Goal: Task Accomplishment & Management: Manage account settings

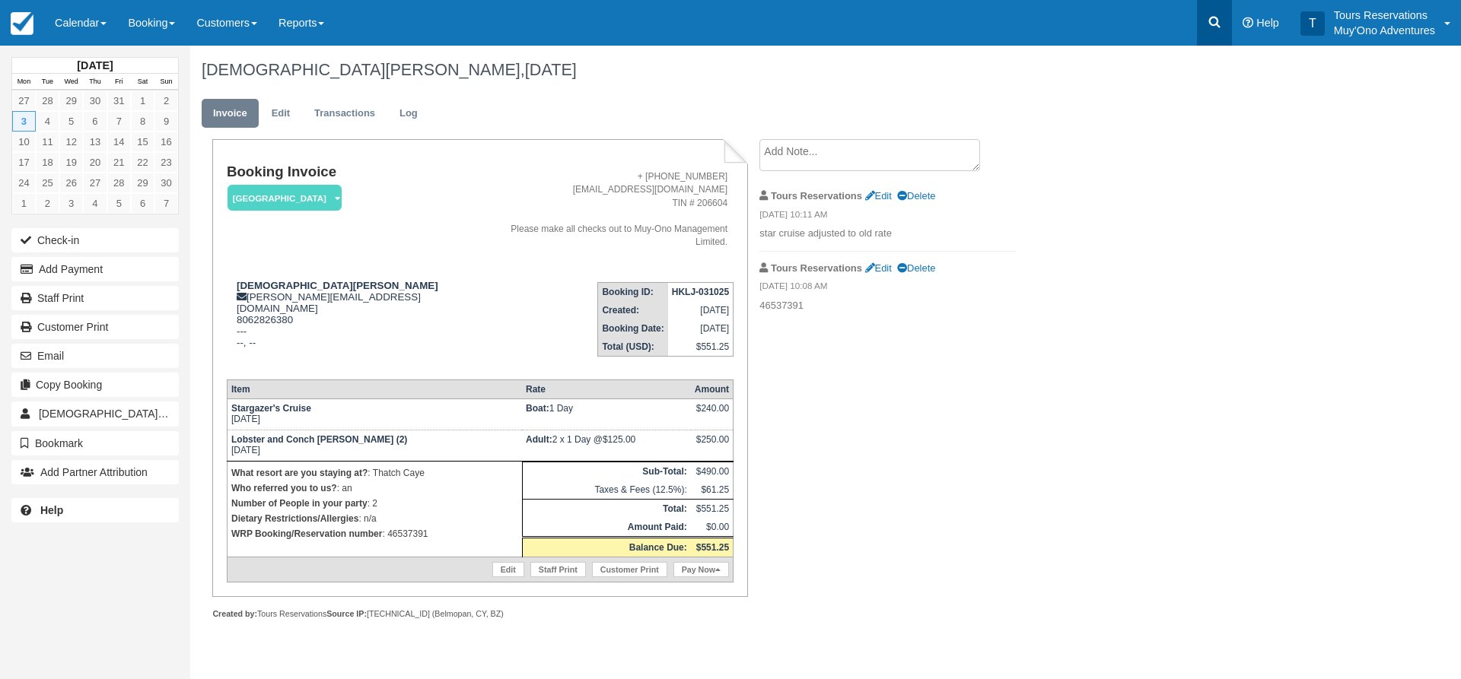
click at [1223, 30] on link at bounding box center [1214, 23] width 35 height 46
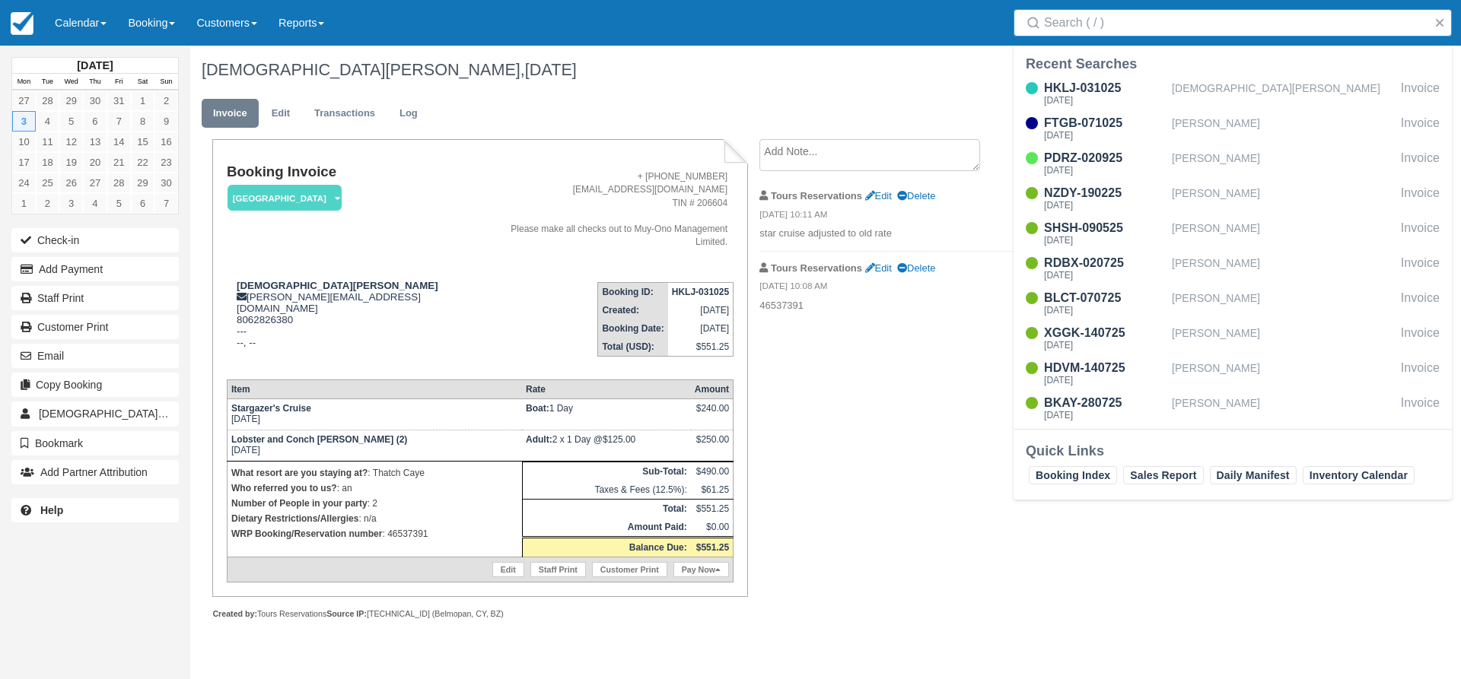
click at [1121, 27] on input "Search" at bounding box center [1235, 22] width 383 height 27
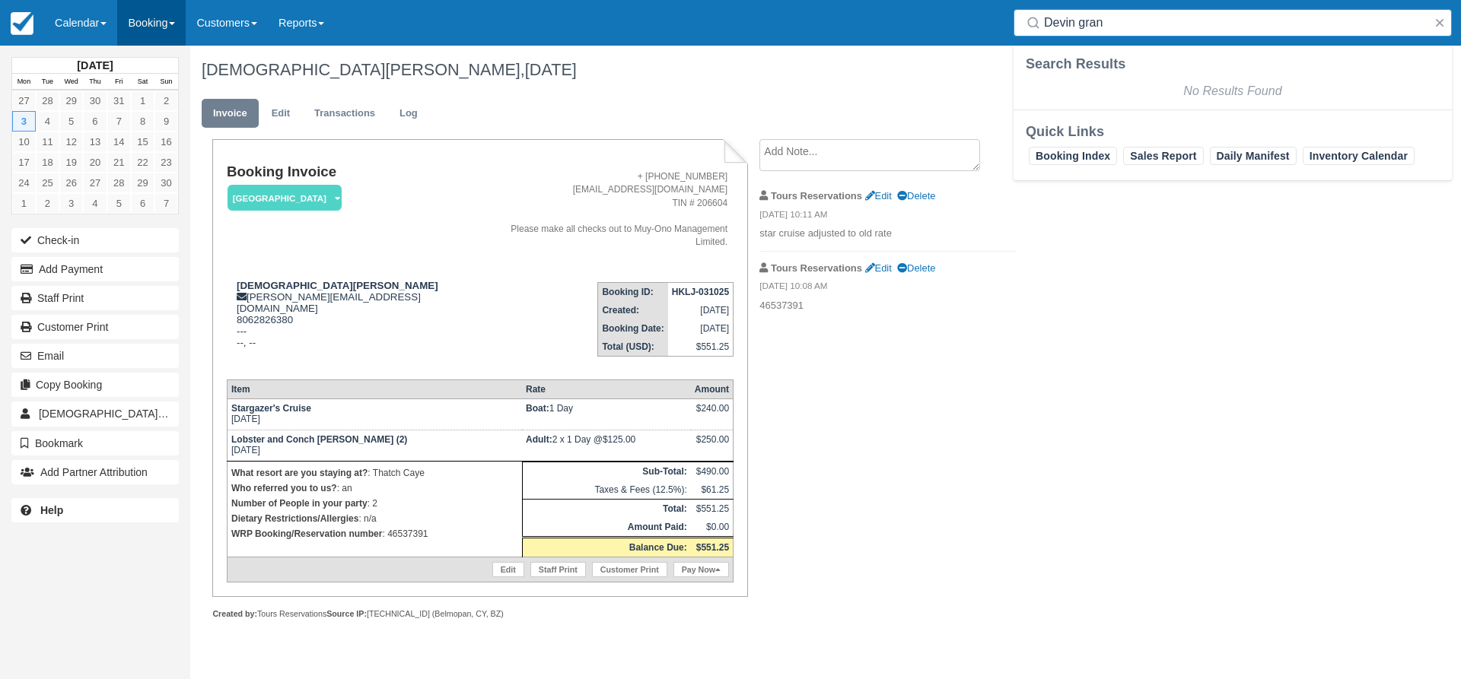
type input "Devin gran"
click at [160, 13] on link "Booking" at bounding box center [151, 23] width 68 height 46
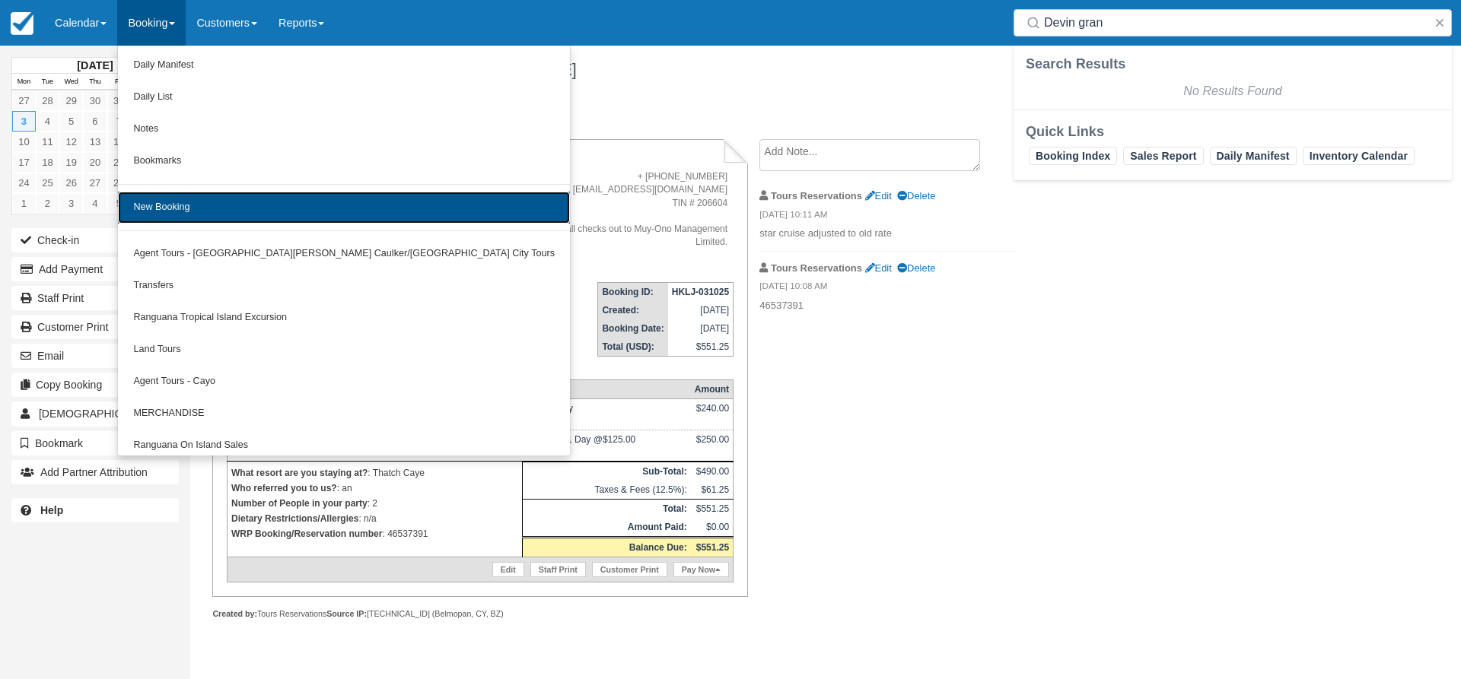
click at [205, 193] on link "New Booking" at bounding box center [344, 208] width 452 height 32
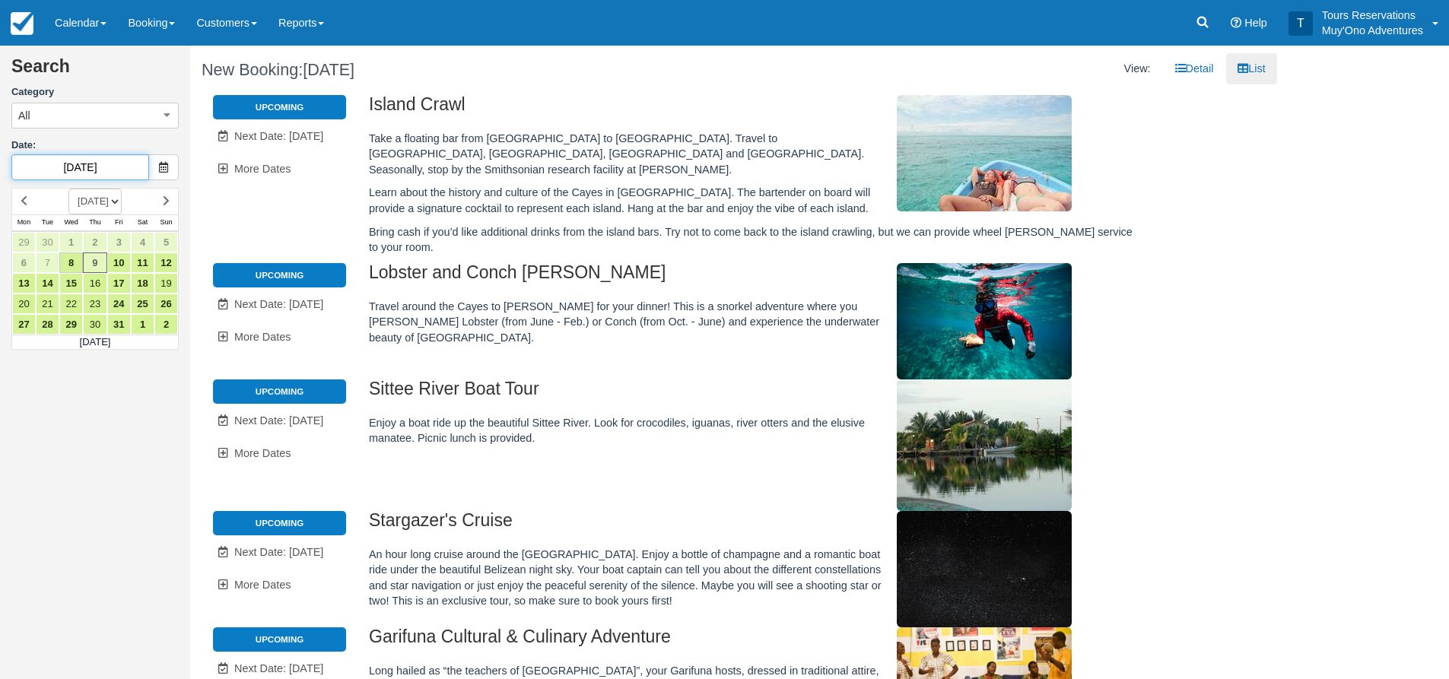
click at [91, 173] on input "10/09/25" at bounding box center [80, 167] width 138 height 26
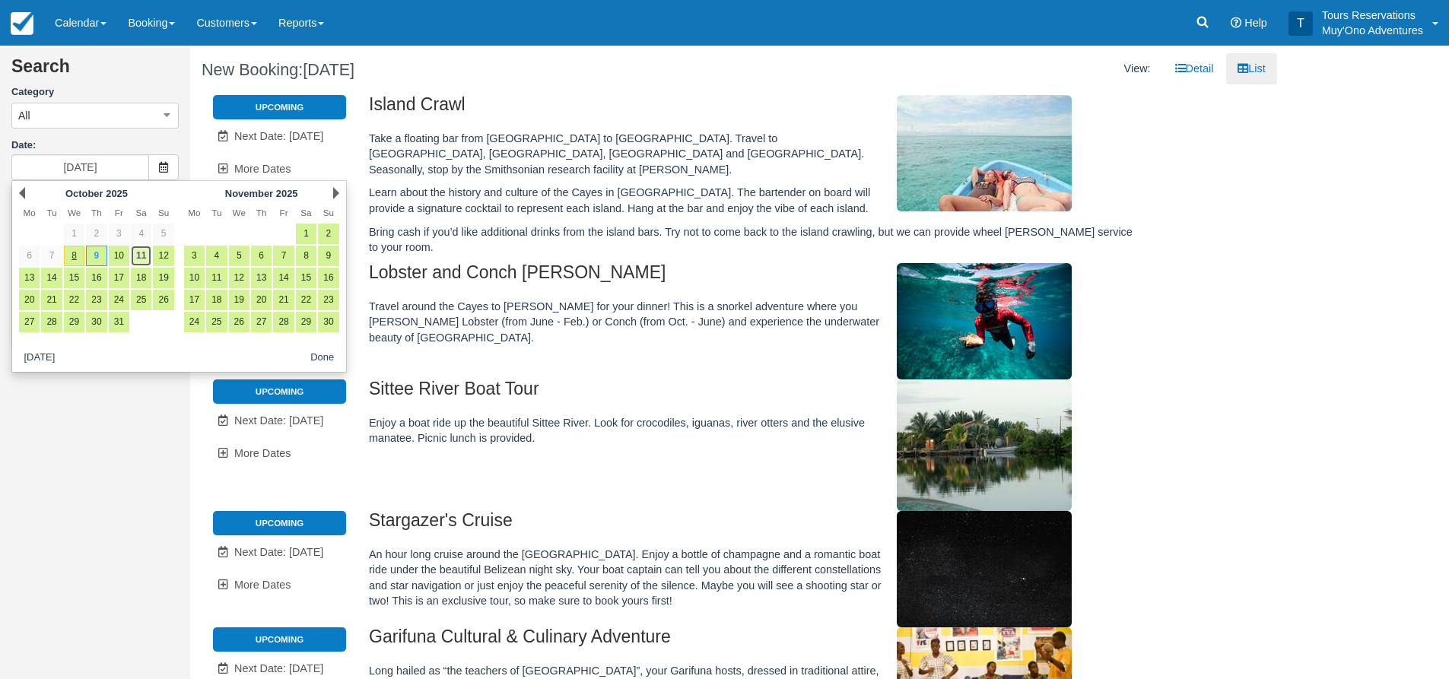
click at [136, 258] on link "11" at bounding box center [141, 256] width 21 height 21
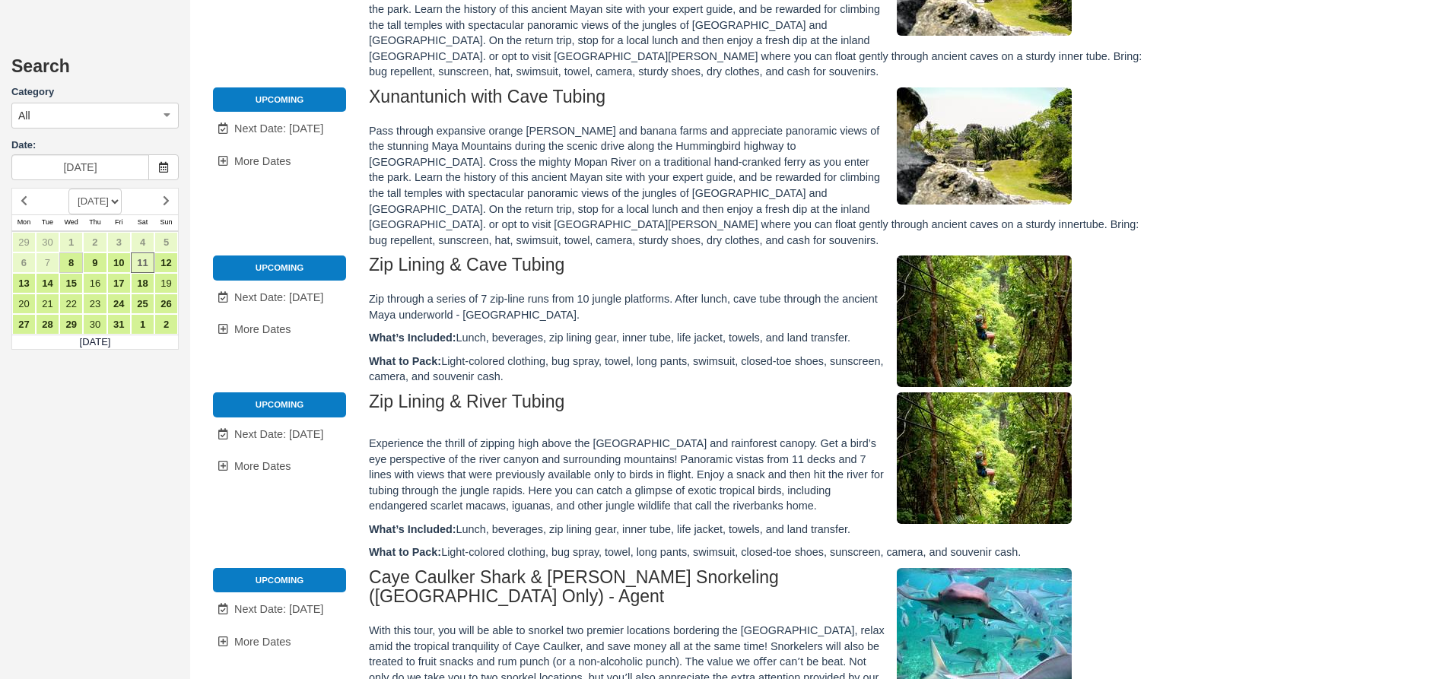
scroll to position [854, 0]
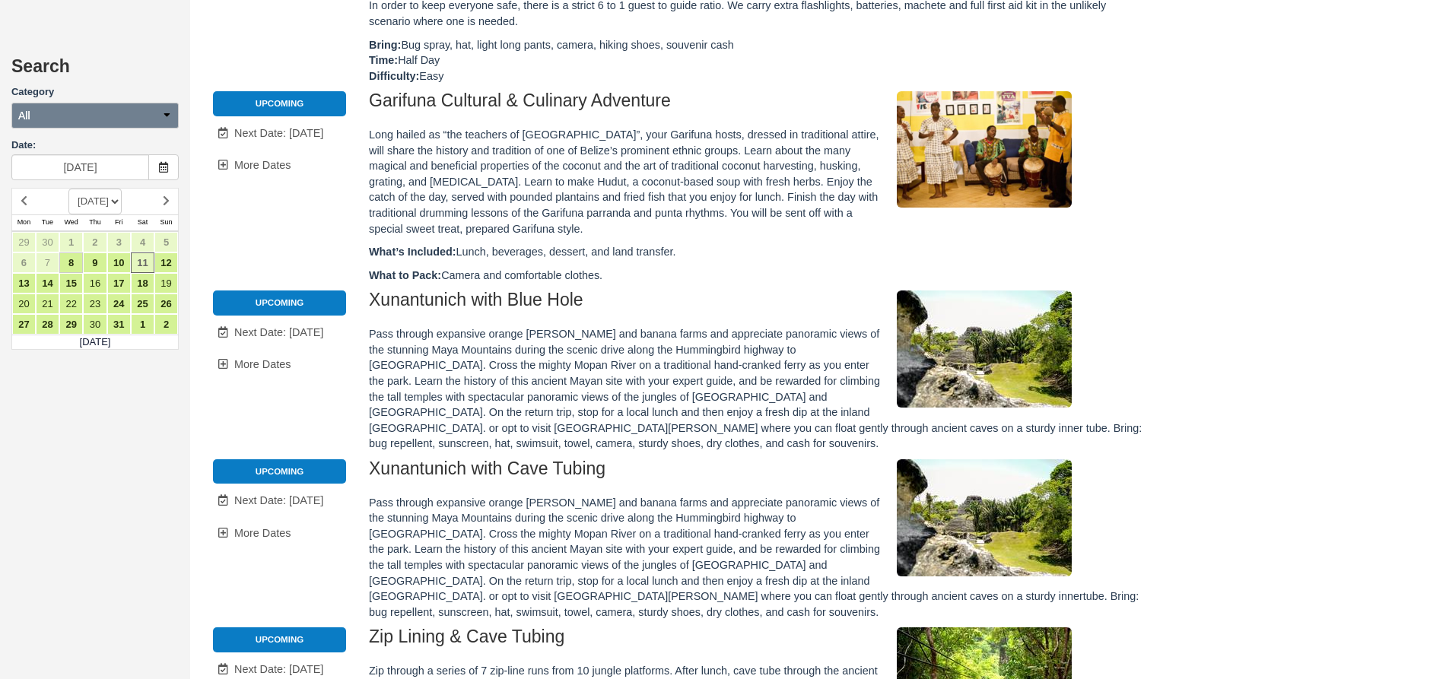
click at [81, 122] on button "All" at bounding box center [94, 116] width 167 height 26
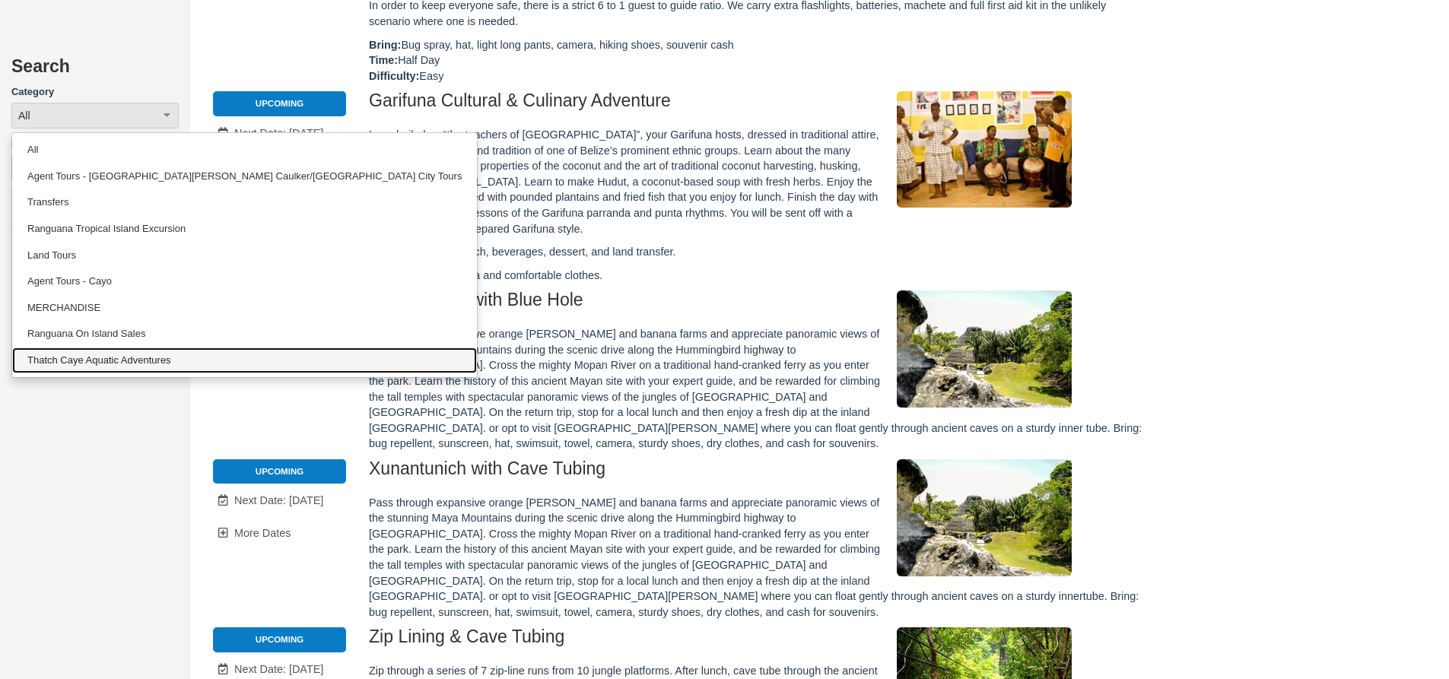
click at [86, 356] on link "Thatch Caye Aquatic Adventures" at bounding box center [244, 361] width 465 height 27
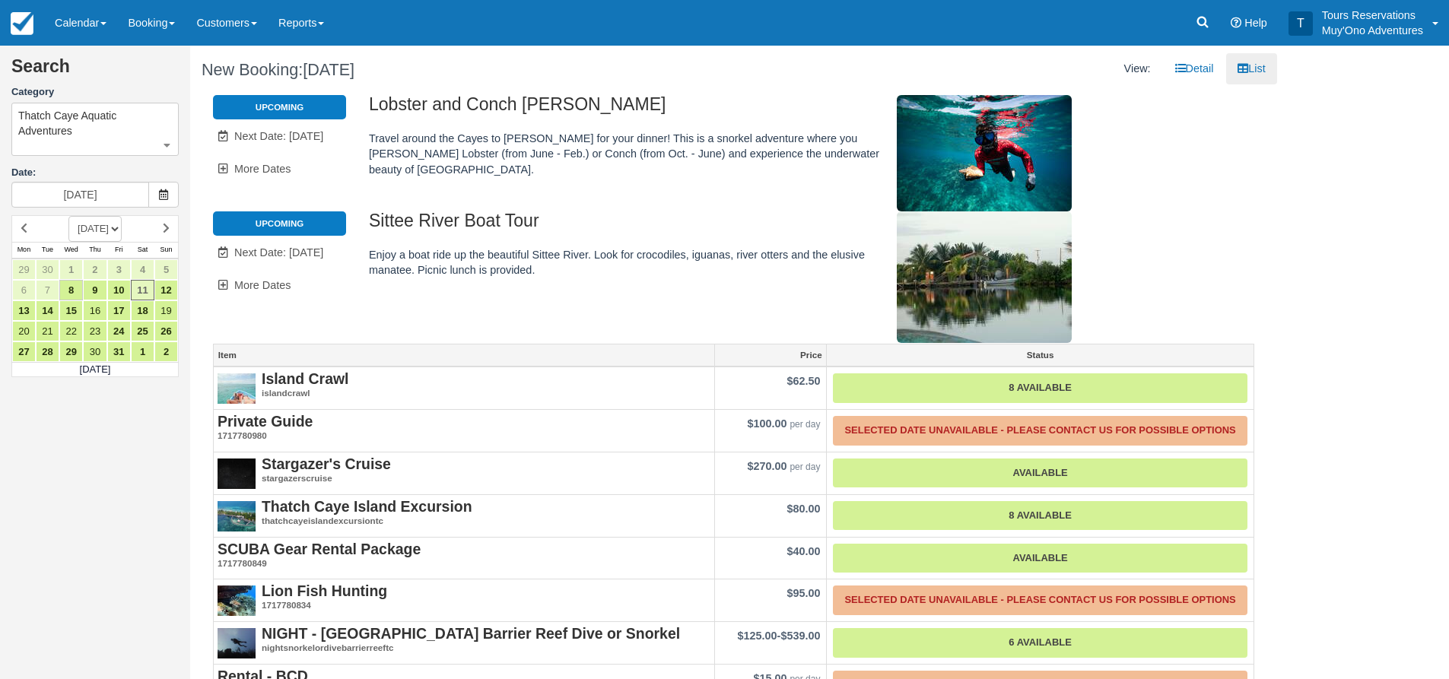
click at [110, 208] on div "Search Category Thatch Caye Aquatic Adventures All Agent Tours - San Pedro/Caye…" at bounding box center [95, 217] width 190 height 320
click at [27, 307] on link "13" at bounding box center [24, 311] width 24 height 21
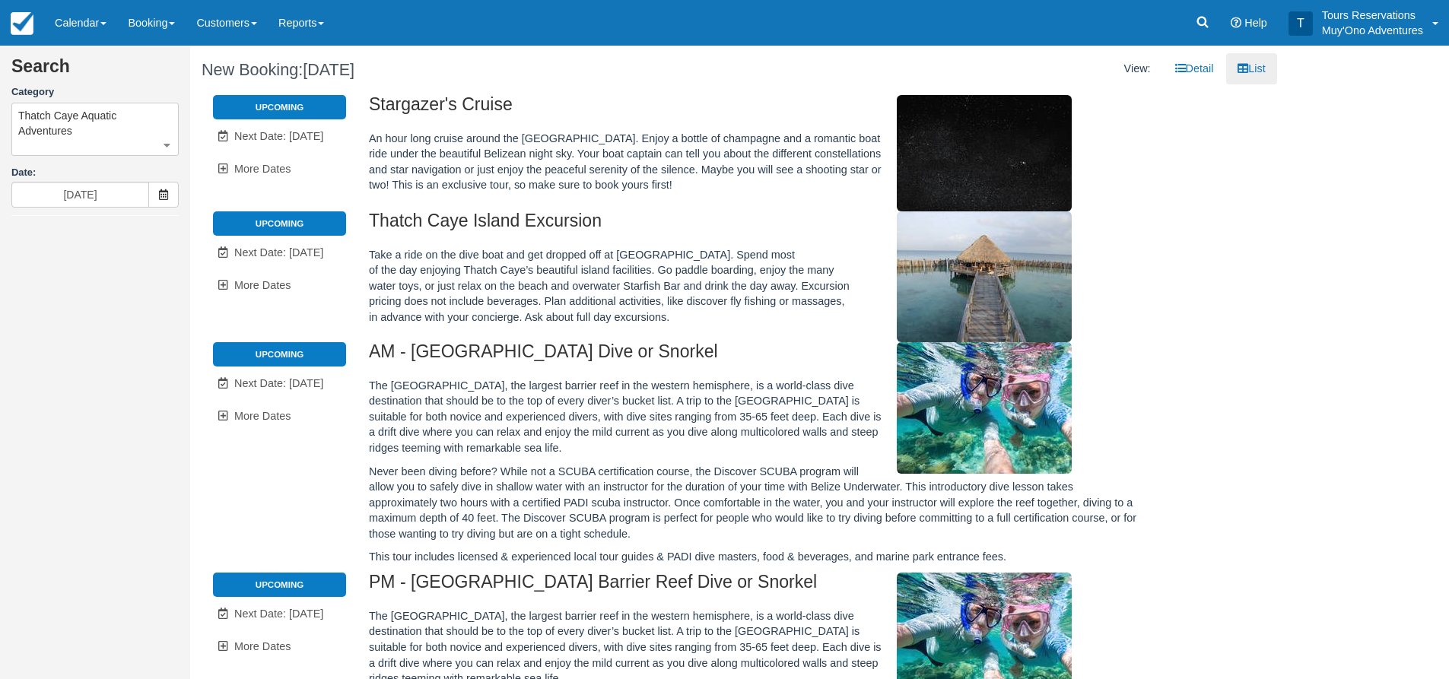
type input "10/13/25"
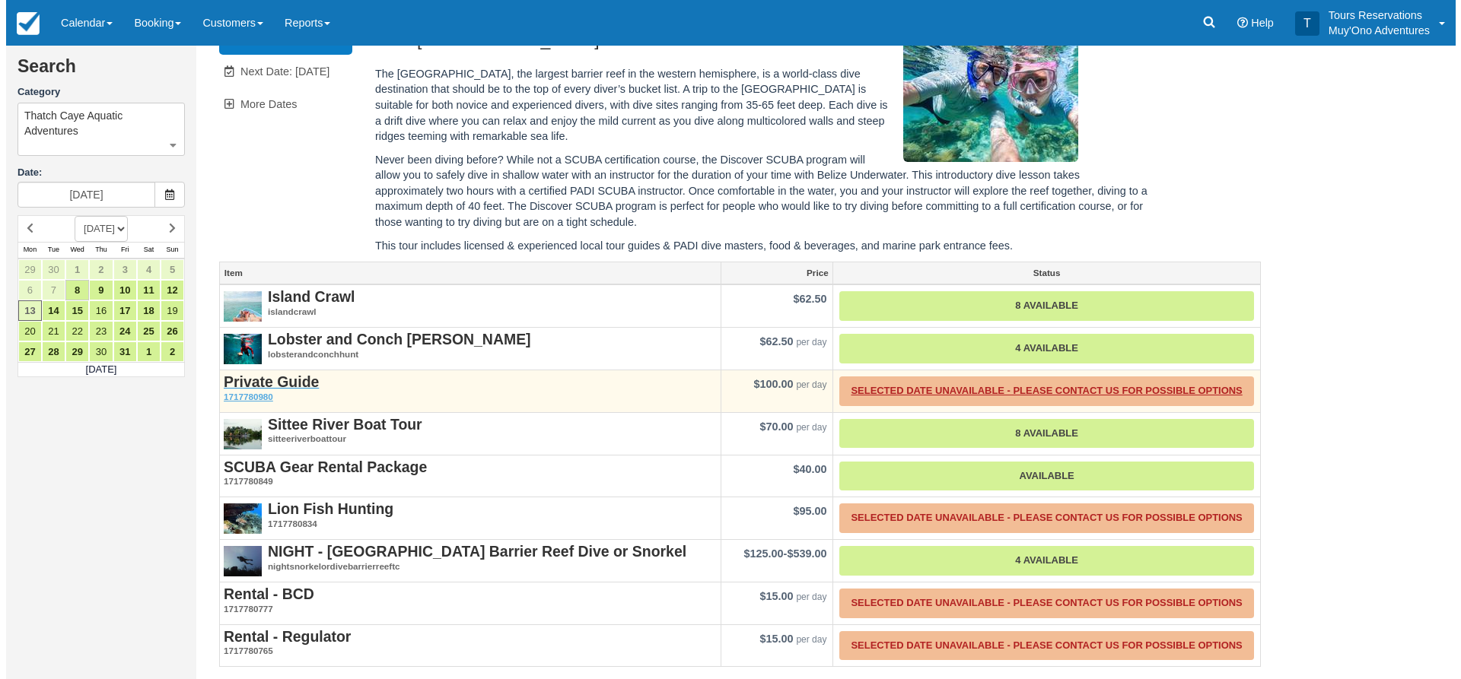
scroll to position [545, 0]
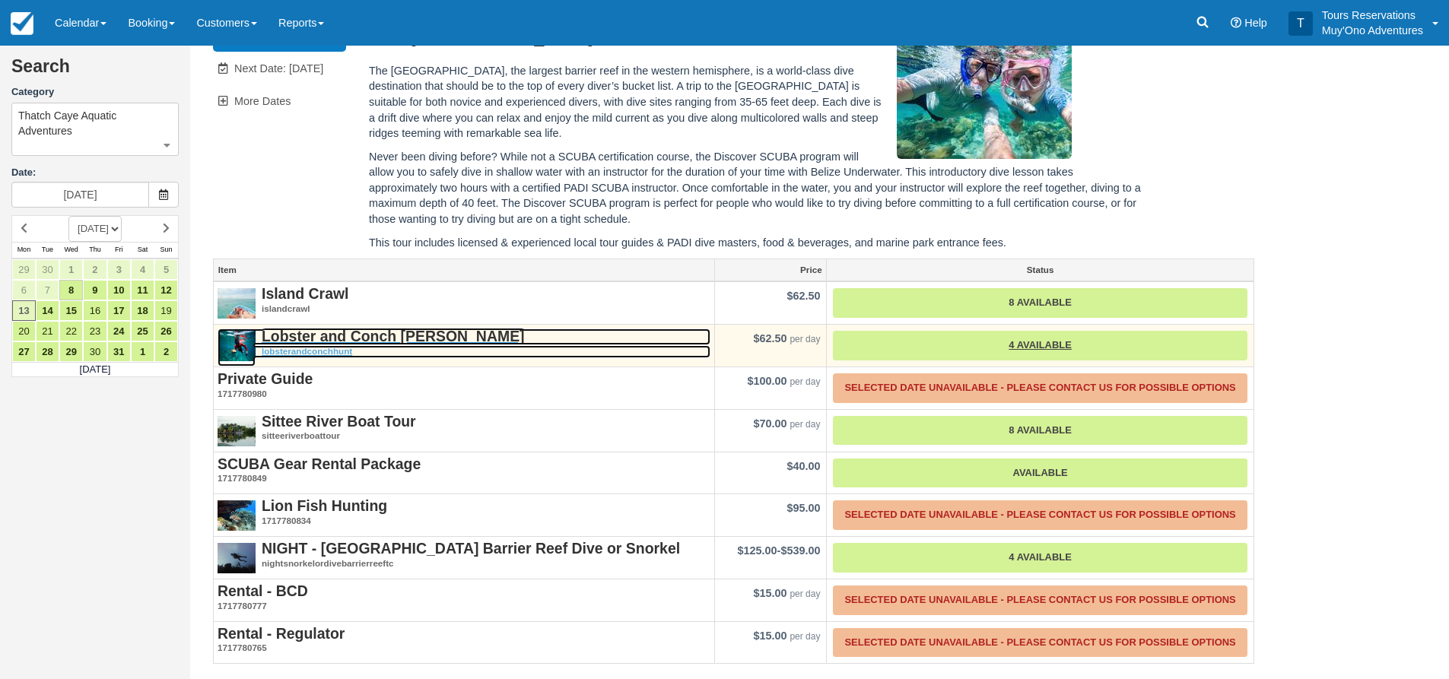
click at [320, 341] on strong "Lobster and Conch [PERSON_NAME]" at bounding box center [393, 336] width 263 height 17
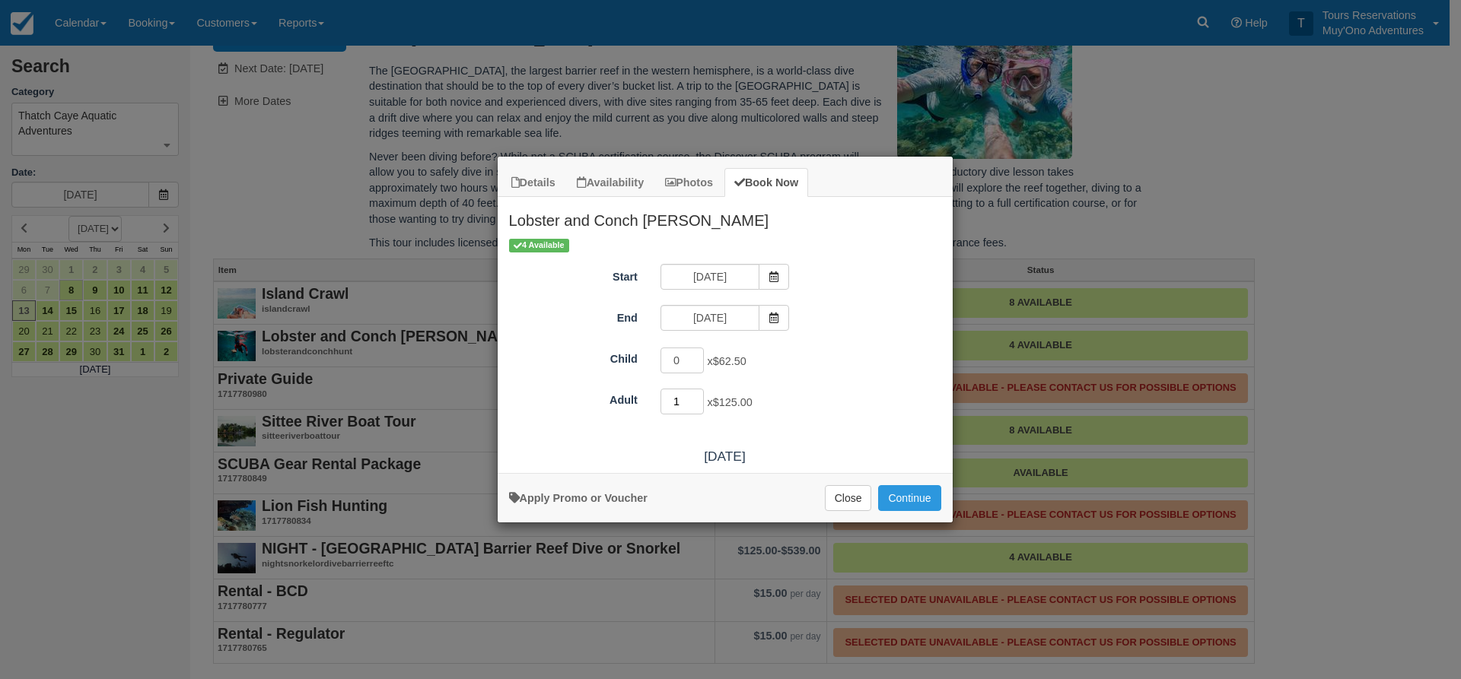
click at [695, 397] on input "1" at bounding box center [682, 402] width 44 height 26
type input "2"
click at [695, 397] on input "2" at bounding box center [682, 402] width 44 height 26
drag, startPoint x: 922, startPoint y: 493, endPoint x: 904, endPoint y: 495, distance: 18.4
click at [921, 493] on button "Continue" at bounding box center [909, 498] width 62 height 26
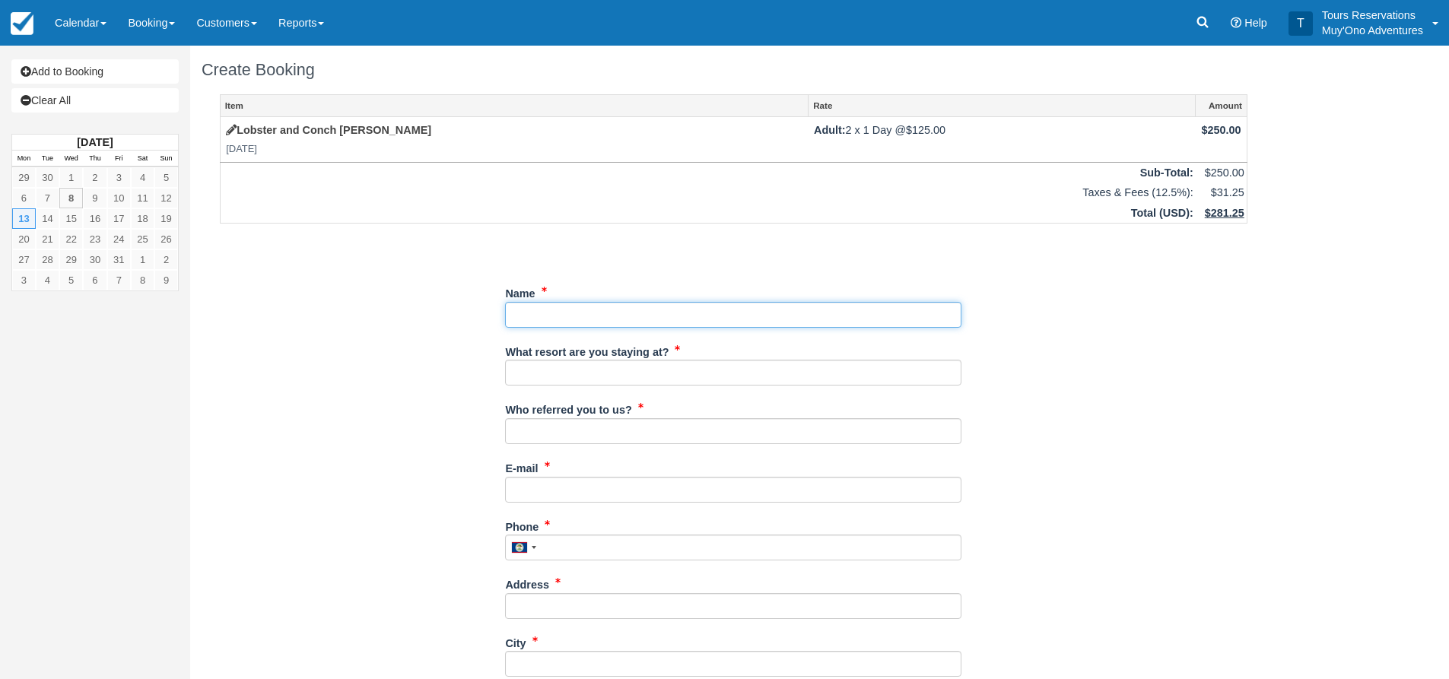
click at [733, 310] on input "Name" at bounding box center [733, 315] width 456 height 26
type input "Devin Granados"
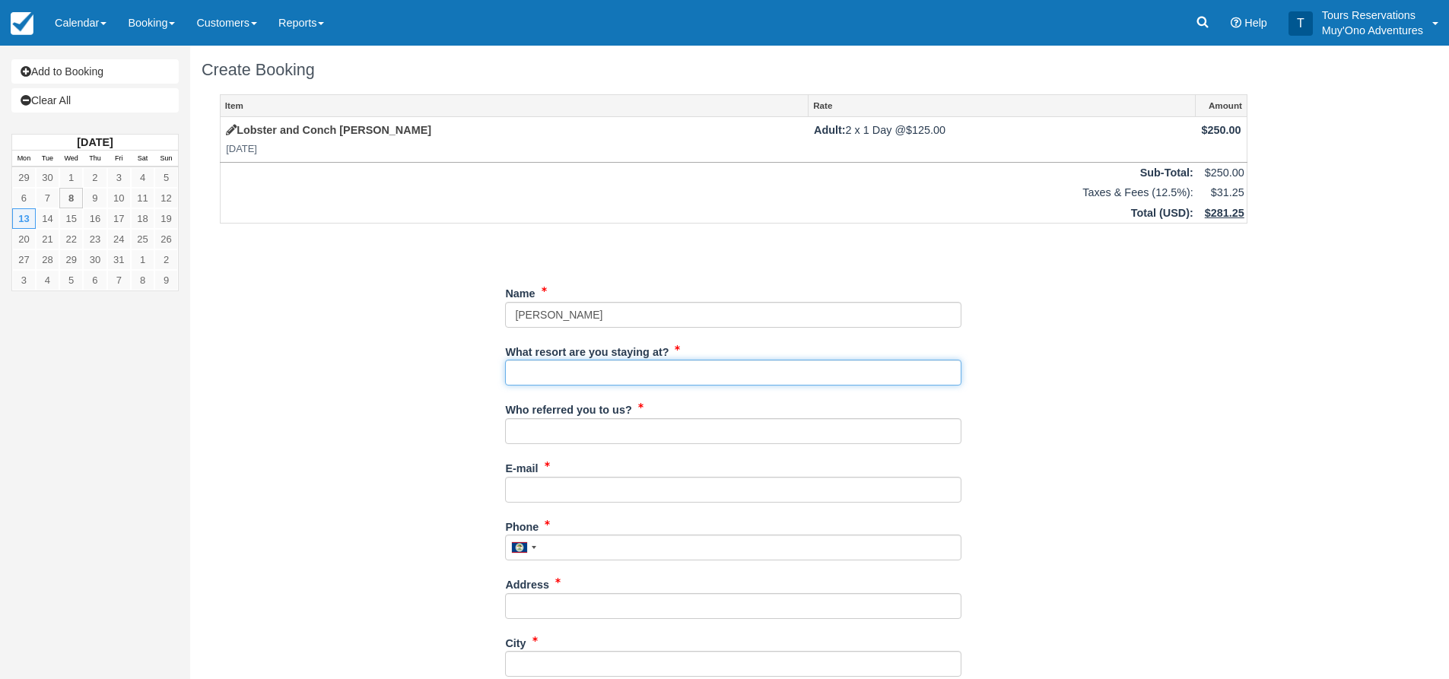
click at [659, 367] on input "What resort are you staying at?" at bounding box center [733, 373] width 456 height 26
type input "Thatch Caye"
click at [622, 418] on label "Who referred you to us?" at bounding box center [568, 407] width 126 height 21
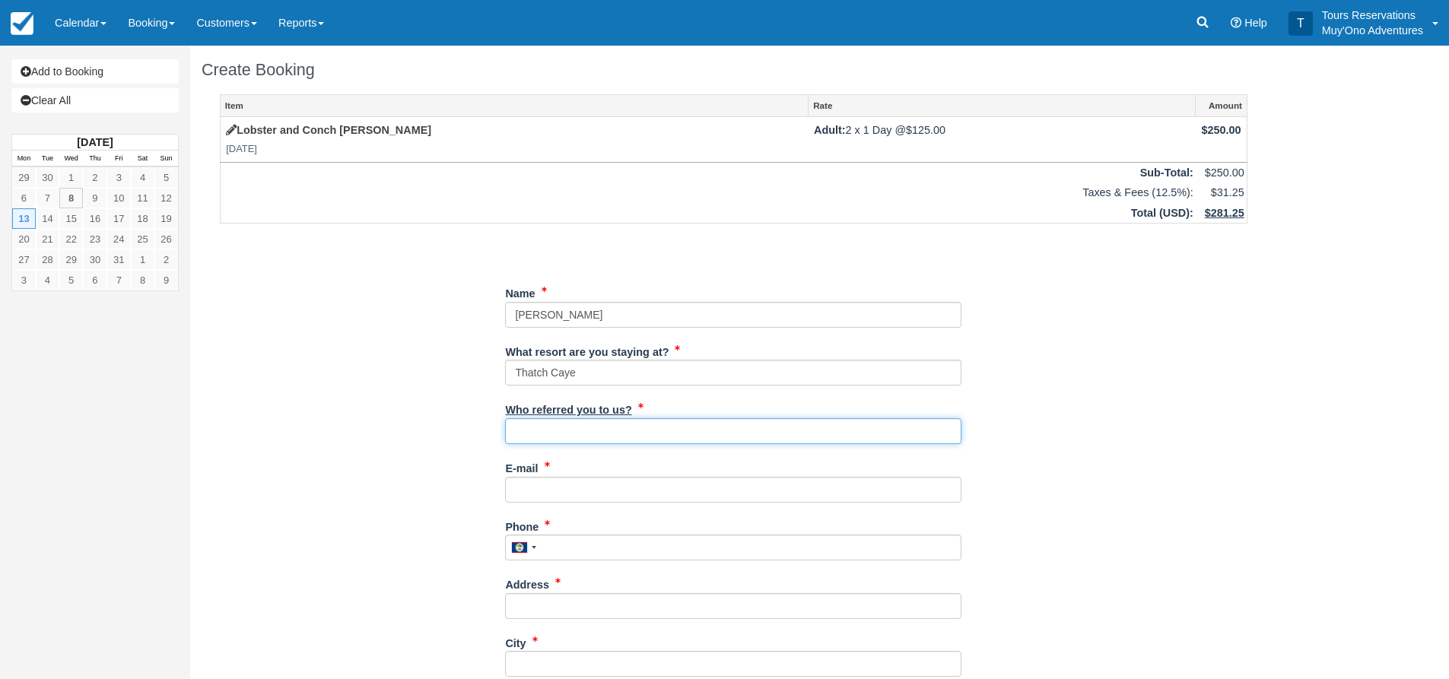
click at [622, 418] on input "Who referred you to us?" at bounding box center [733, 431] width 456 height 26
click at [667, 434] on input "Who referred you to us?" at bounding box center [733, 431] width 456 height 26
type input "an"
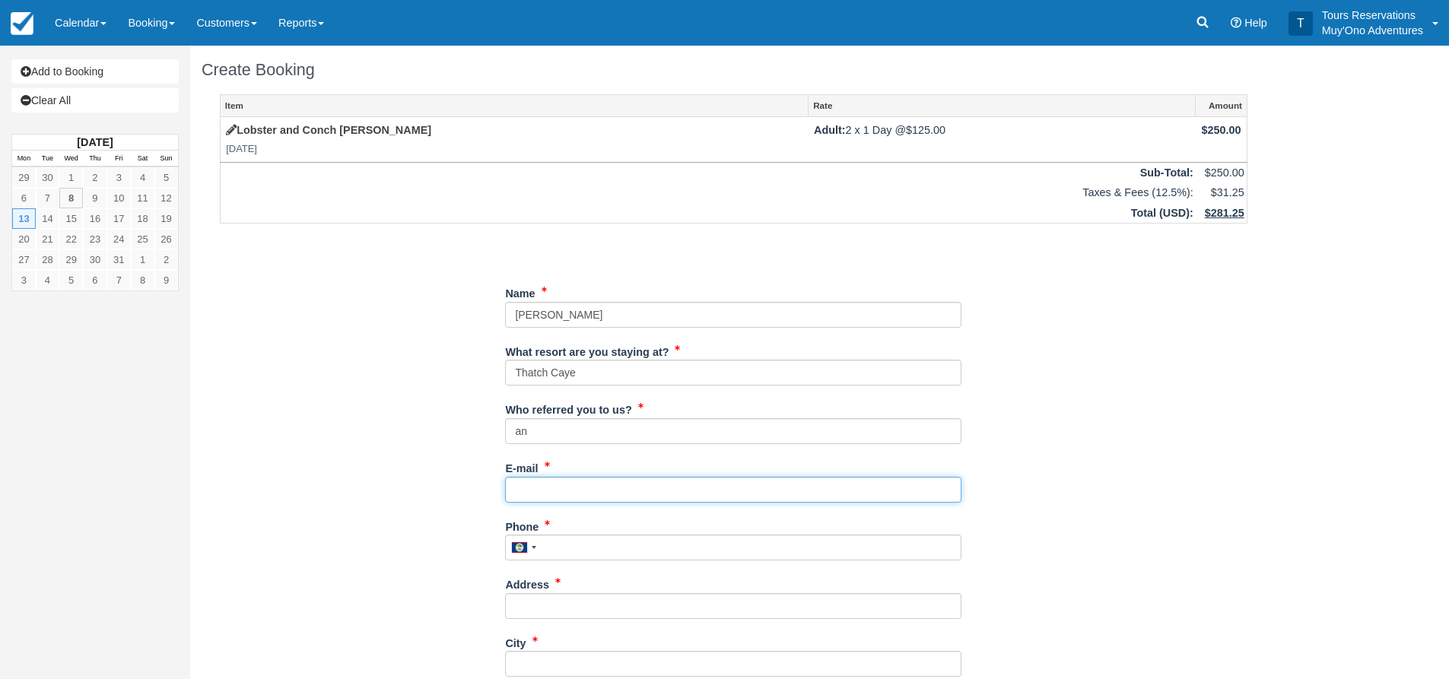
drag, startPoint x: 629, startPoint y: 488, endPoint x: 866, endPoint y: 517, distance: 238.4
click at [629, 488] on input "E-mail" at bounding box center [733, 490] width 456 height 26
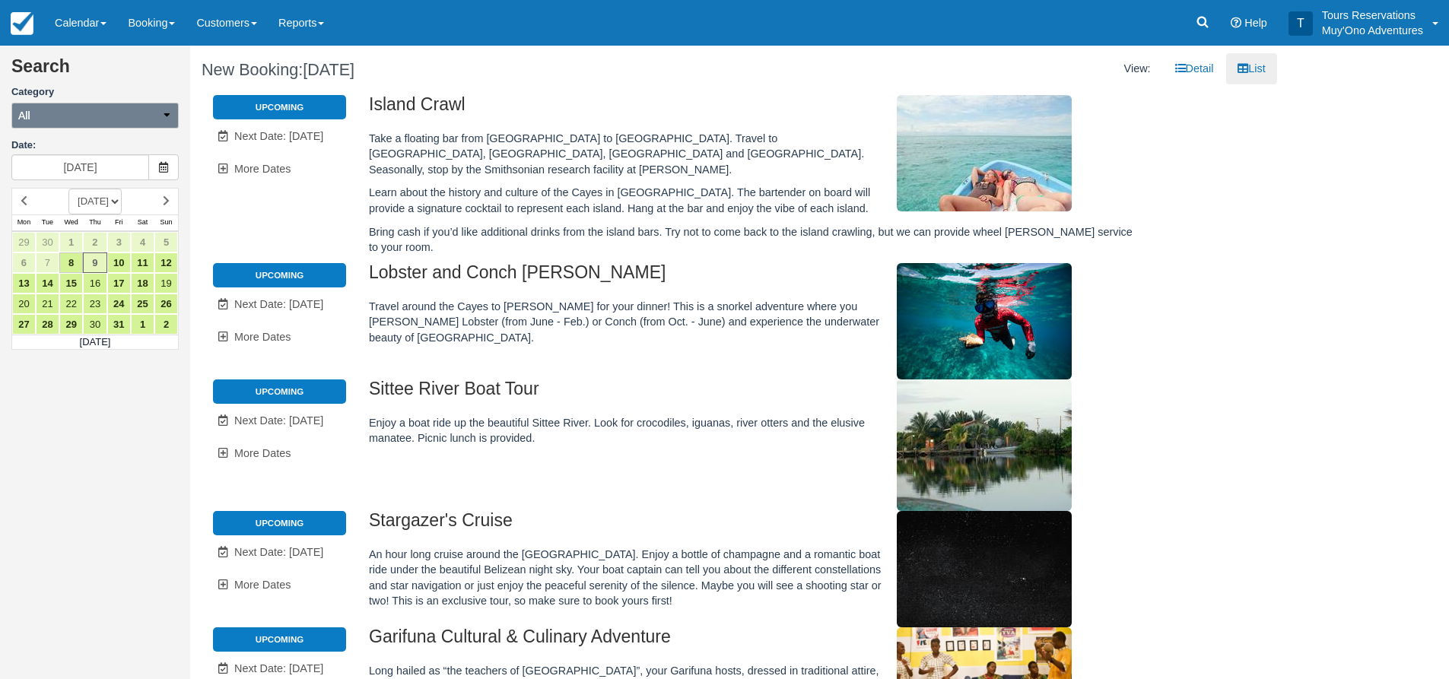
click at [151, 113] on button "All" at bounding box center [94, 116] width 167 height 26
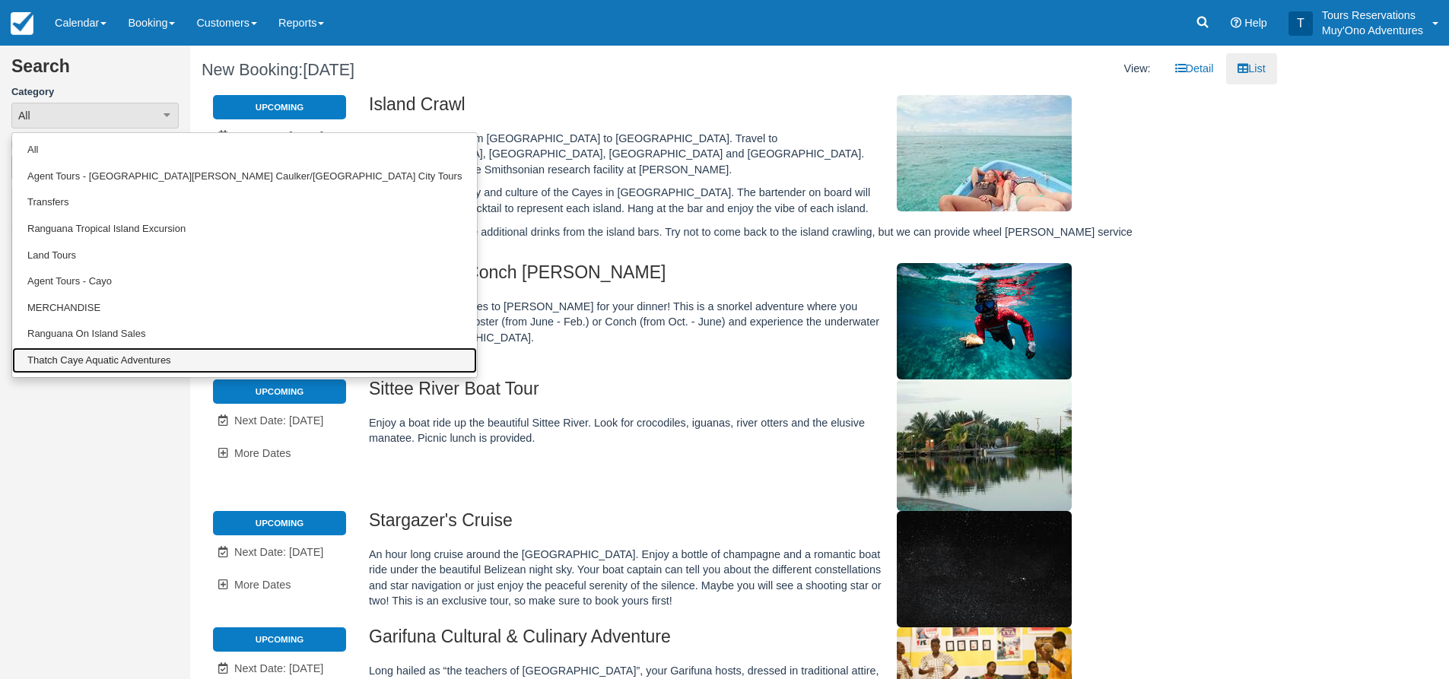
click at [125, 355] on link "Thatch Caye Aquatic Adventures" at bounding box center [244, 361] width 465 height 27
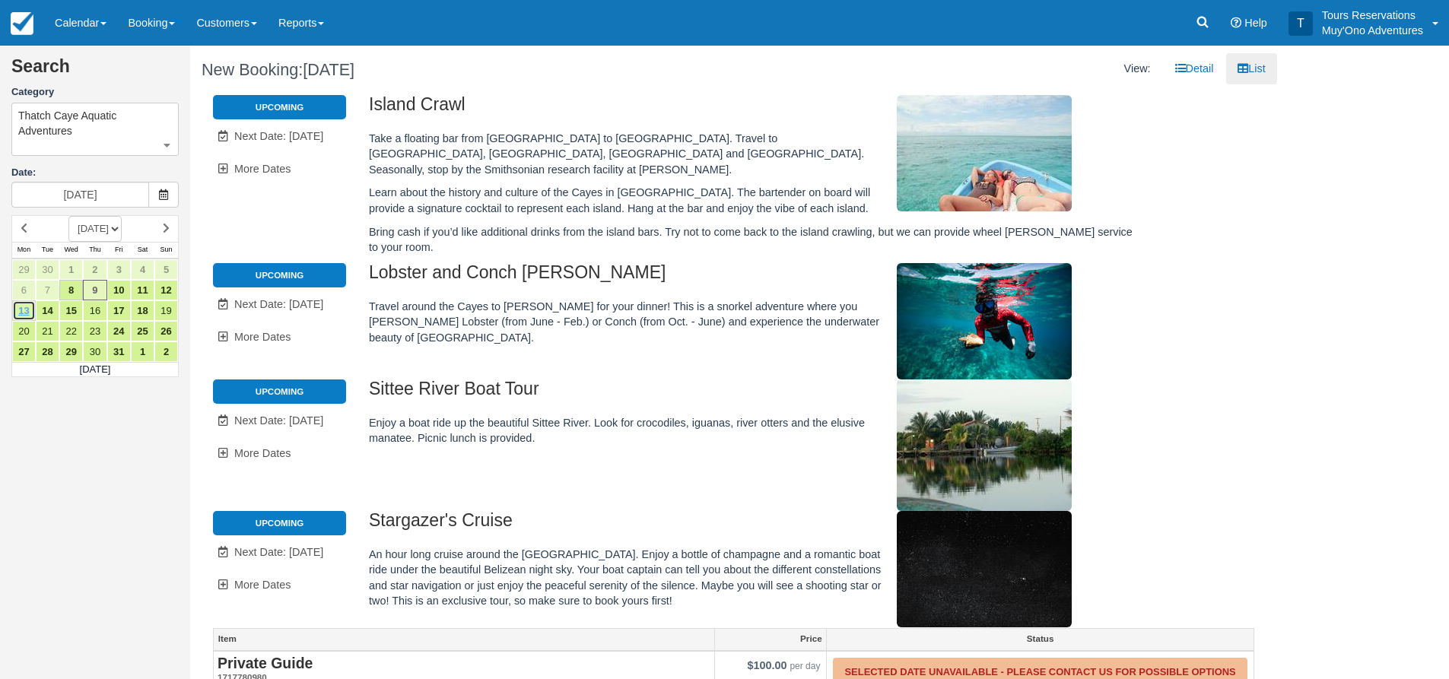
click at [24, 305] on link "13" at bounding box center [24, 311] width 24 height 21
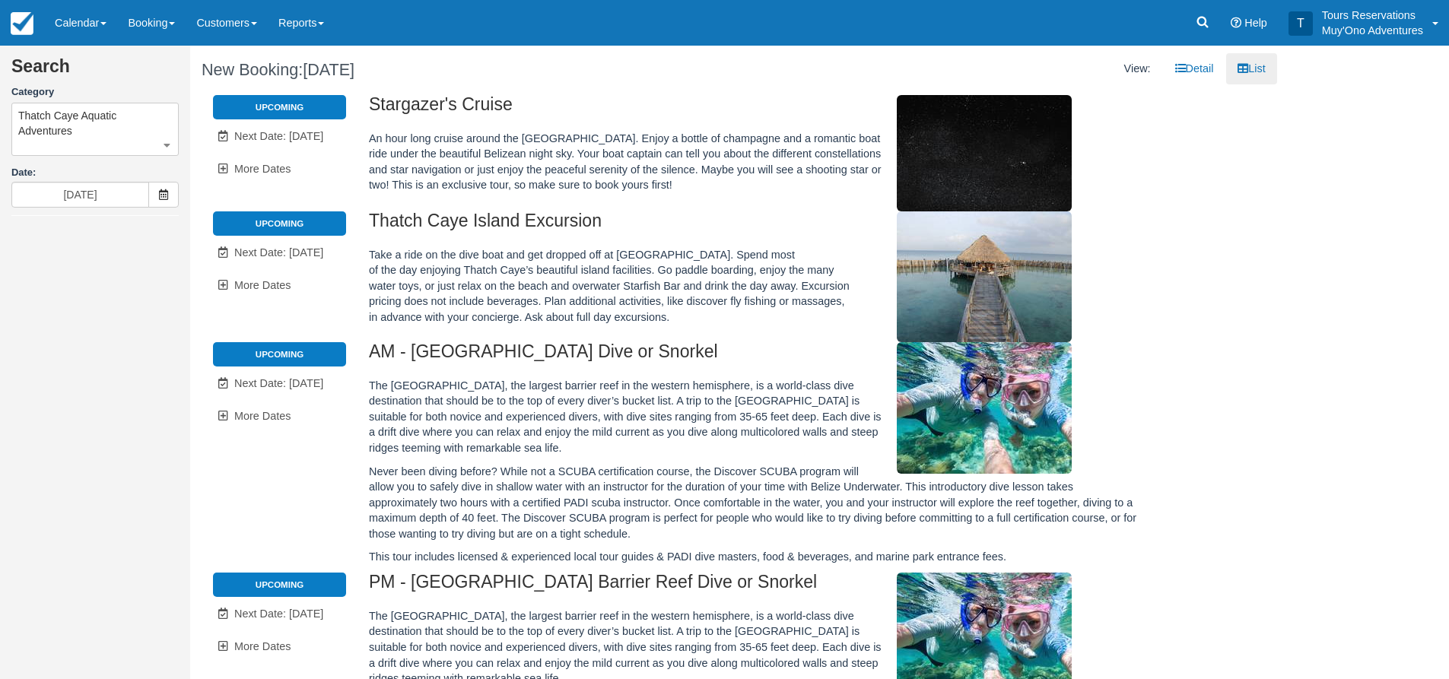
type input "10/13/25"
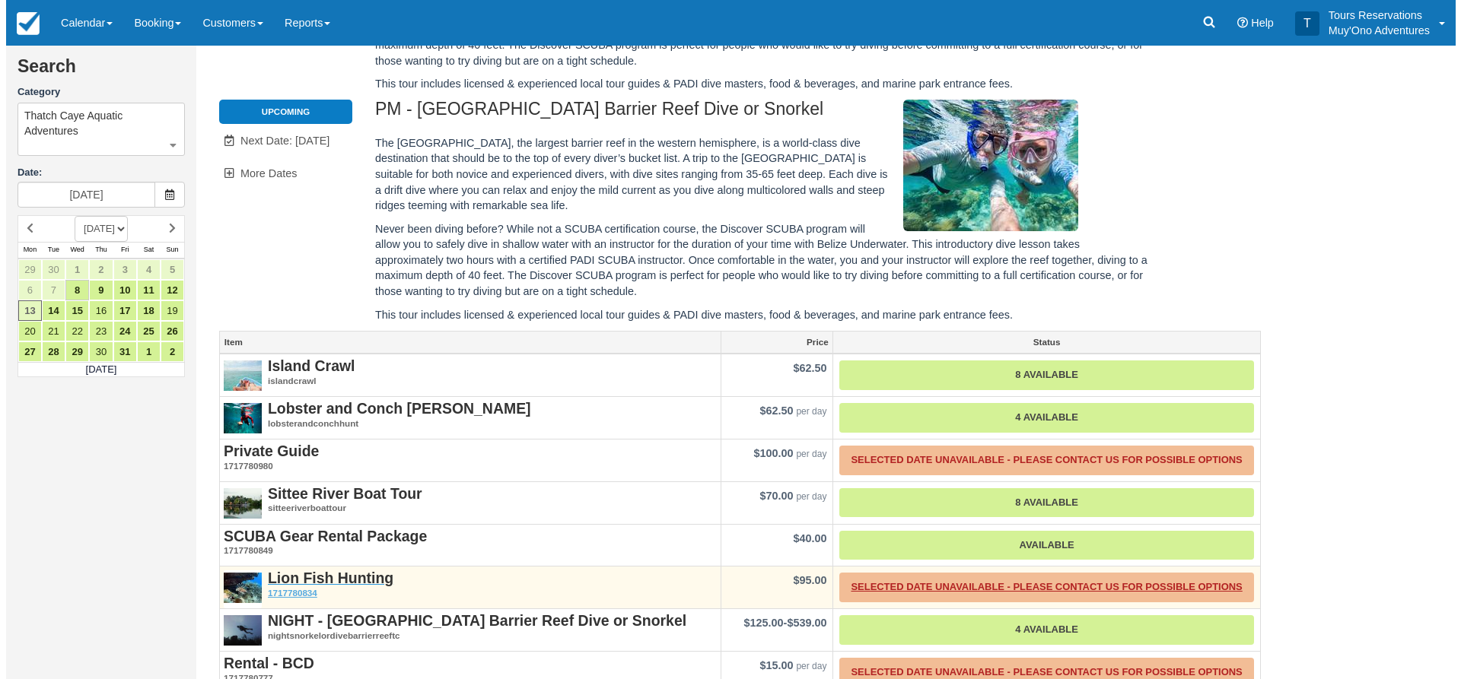
scroll to position [545, 0]
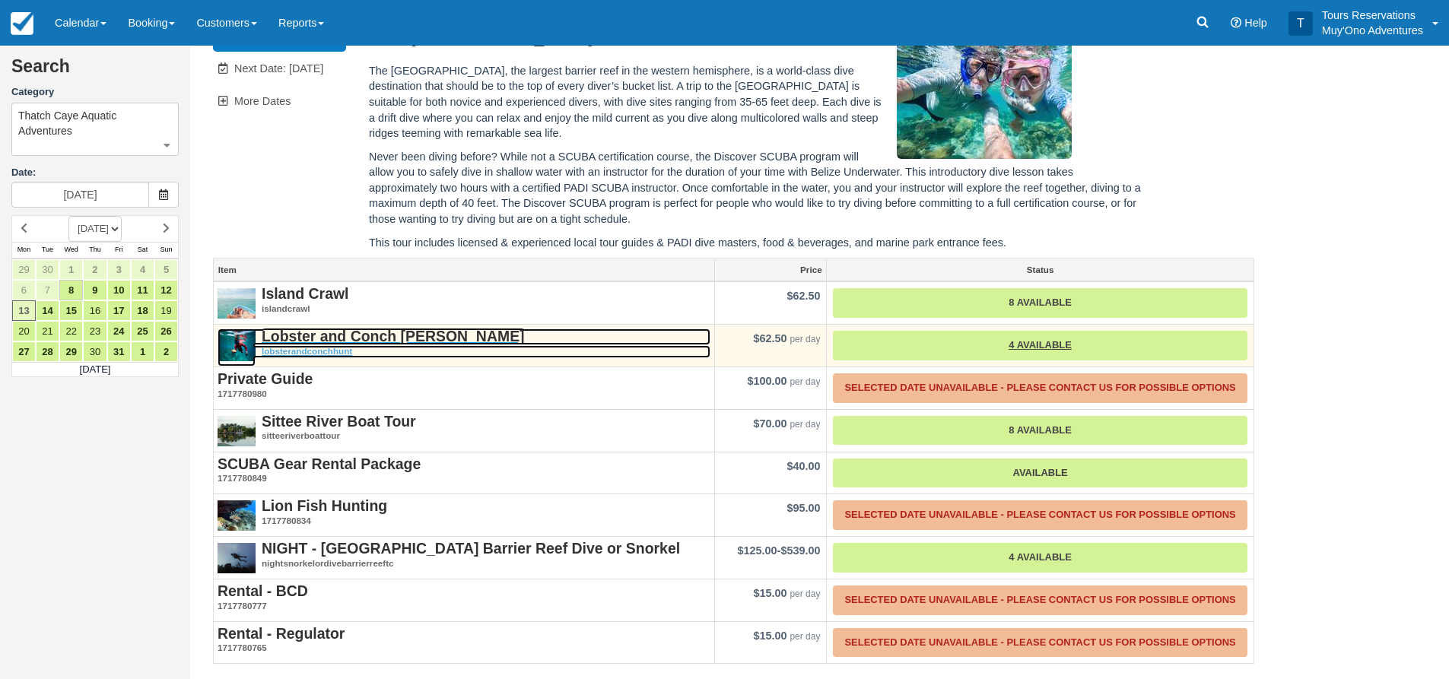
click at [334, 340] on strong "Lobster and Conch Hunt" at bounding box center [393, 336] width 263 height 17
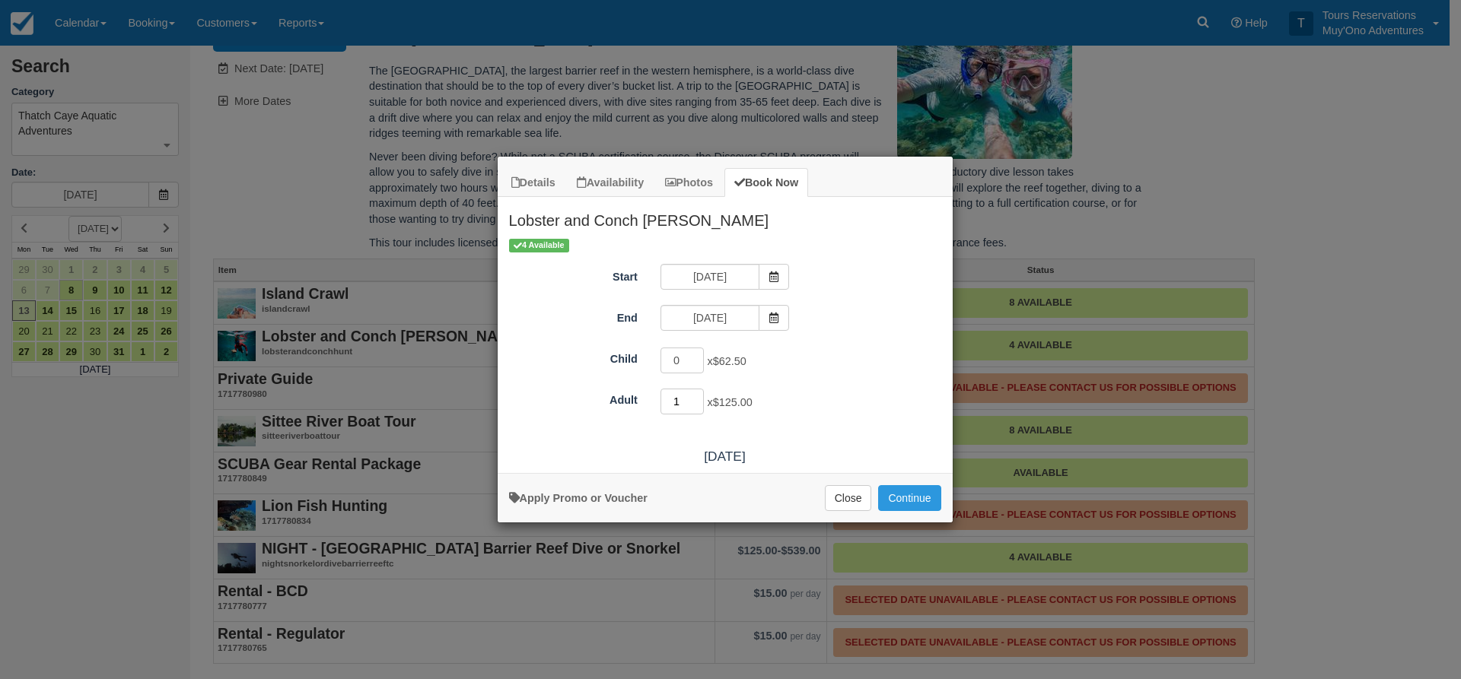
click at [701, 401] on input "1" at bounding box center [682, 402] width 44 height 26
type input "2"
click at [701, 401] on input "2" at bounding box center [682, 402] width 44 height 26
click at [903, 502] on button "Continue" at bounding box center [909, 498] width 62 height 26
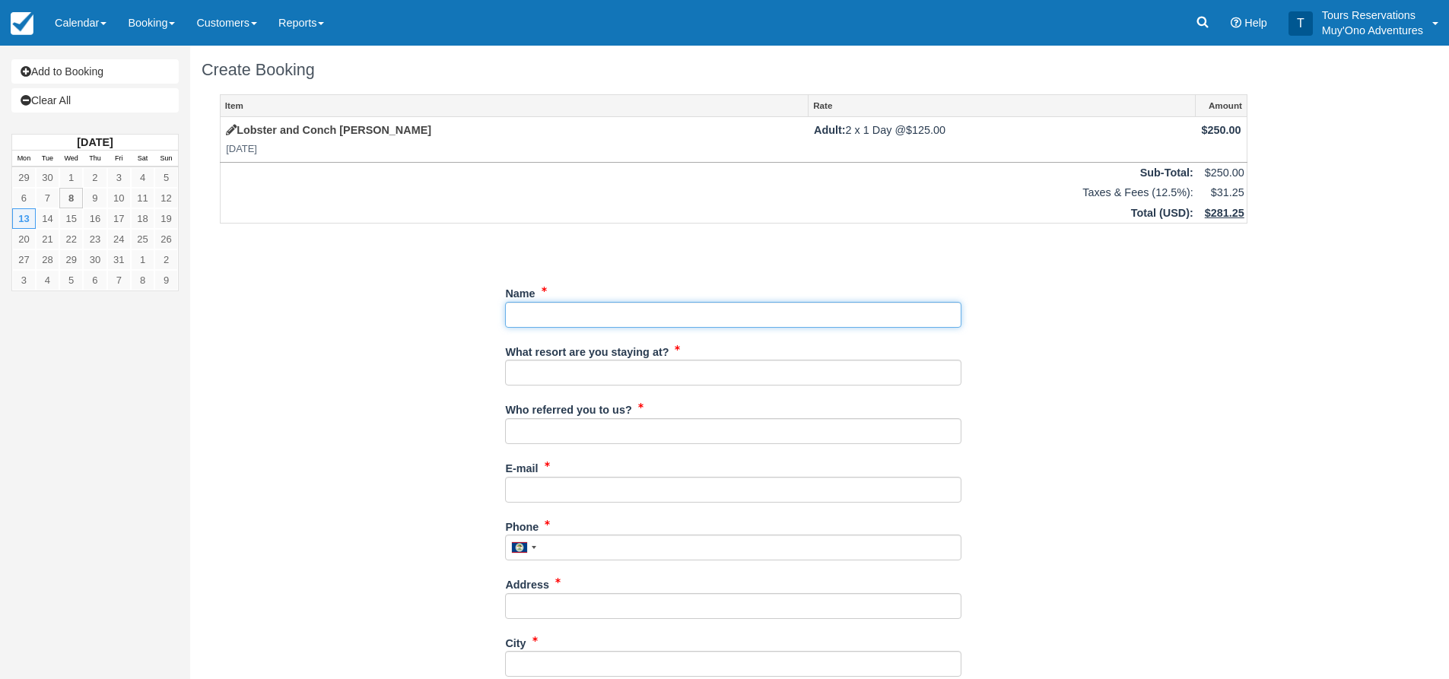
click at [537, 318] on input "Name" at bounding box center [733, 315] width 456 height 26
type input "[PERSON_NAME]"
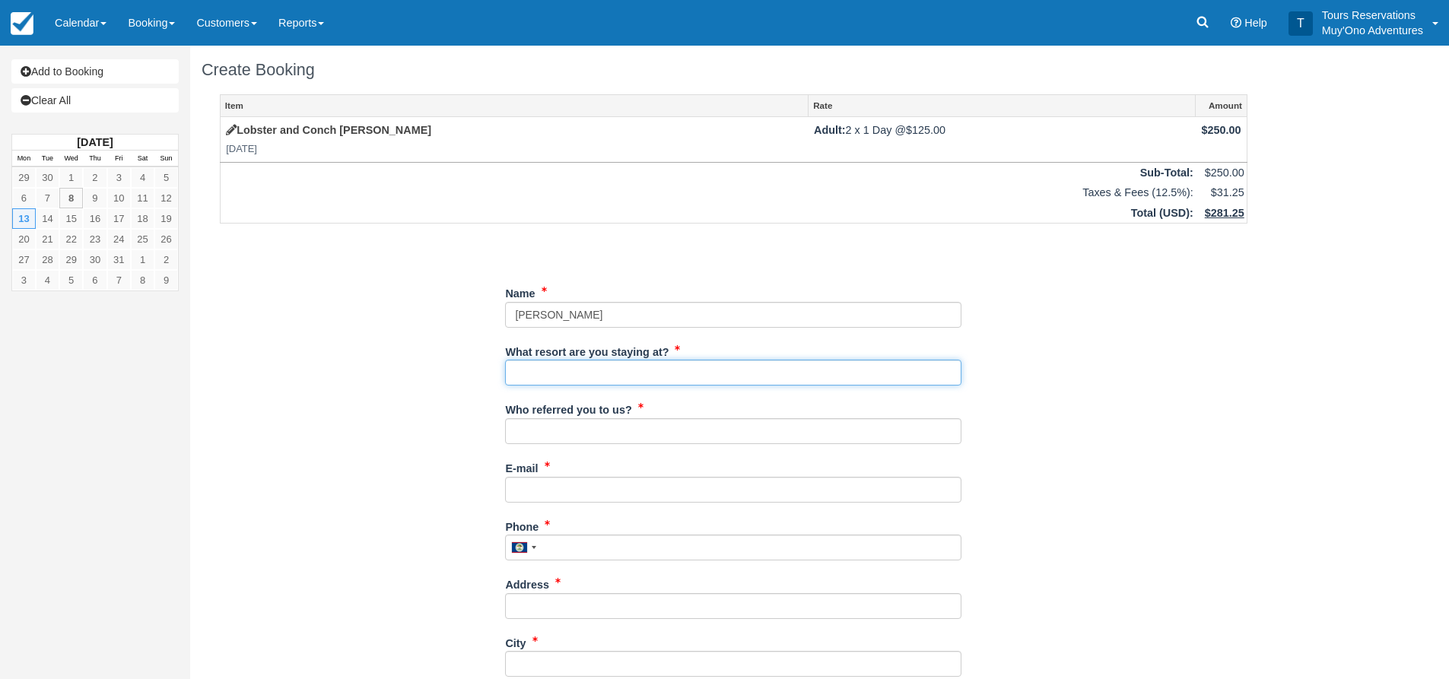
click at [543, 367] on input "What resort are you staying at?" at bounding box center [733, 373] width 456 height 26
type input "Thatch Caye"
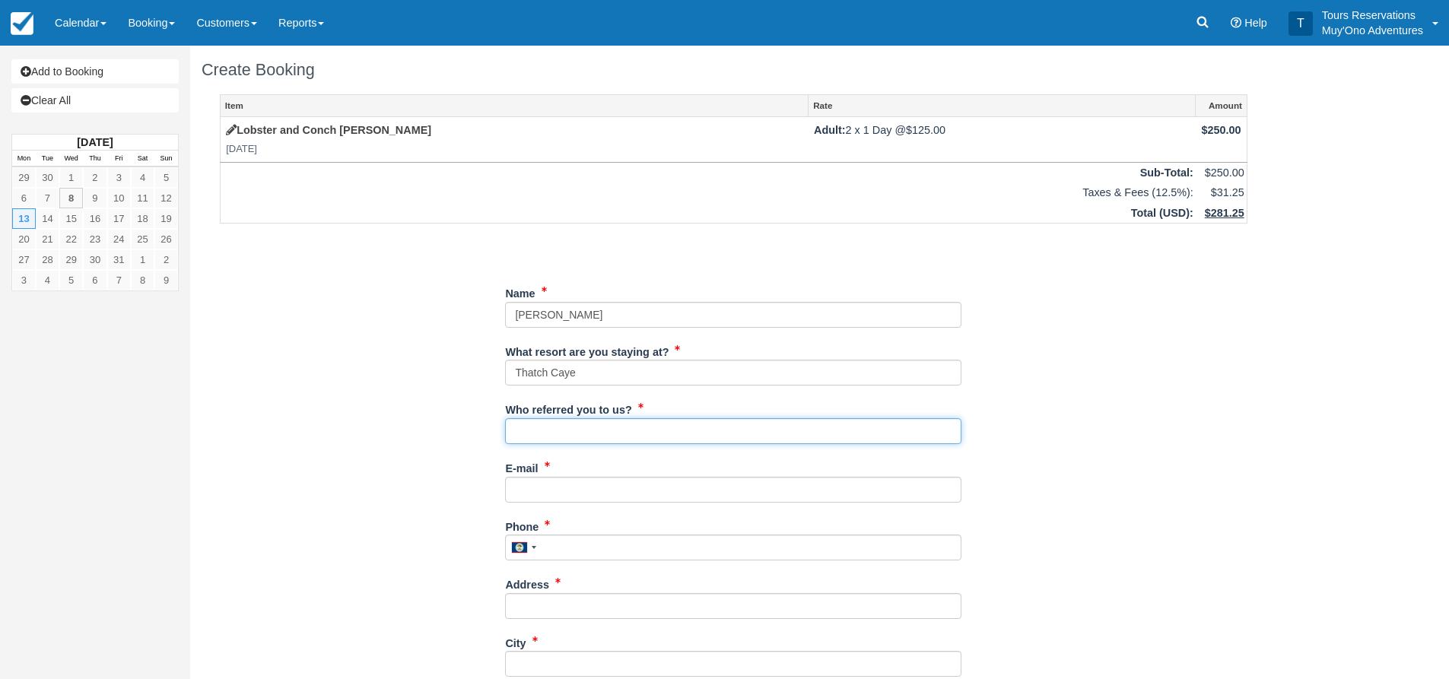
click at [603, 433] on input "Who referred you to us?" at bounding box center [733, 431] width 456 height 26
type input "an"
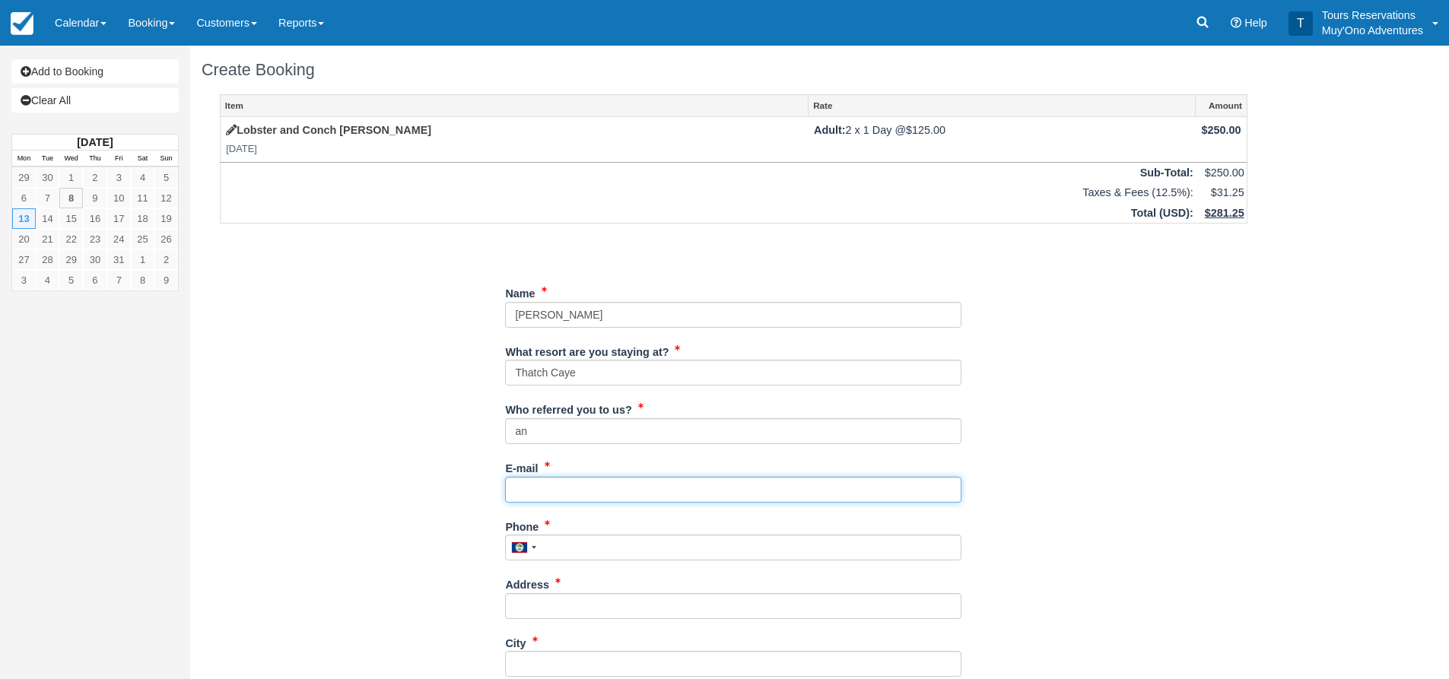
click at [587, 491] on input "E-mail" at bounding box center [733, 490] width 456 height 26
click at [580, 492] on input "E-mail" at bounding box center [733, 490] width 456 height 26
paste input "[EMAIL_ADDRESS][PERSON_NAME][DOMAIN_NAME]"
type input "[EMAIL_ADDRESS][PERSON_NAME][DOMAIN_NAME]"
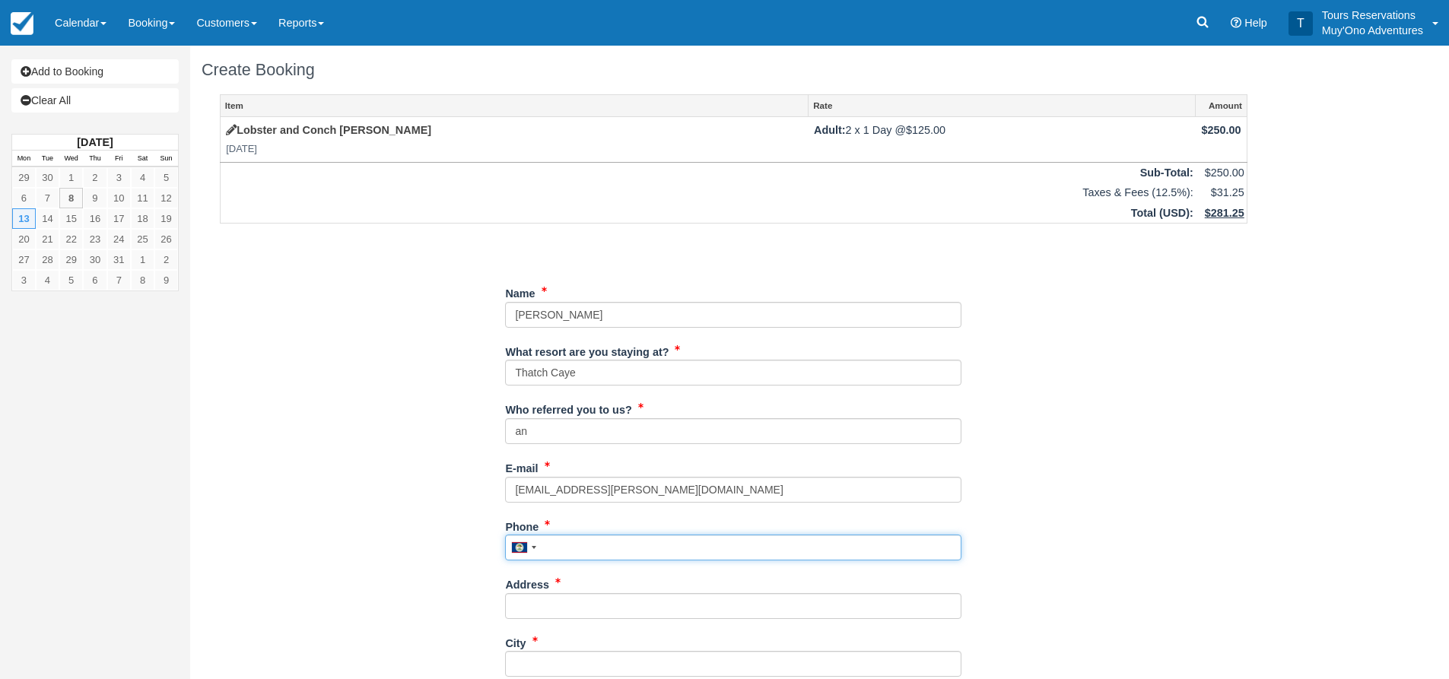
click at [574, 553] on input "Phone" at bounding box center [733, 548] width 456 height 26
click at [576, 549] on input "Phone" at bounding box center [733, 548] width 456 height 26
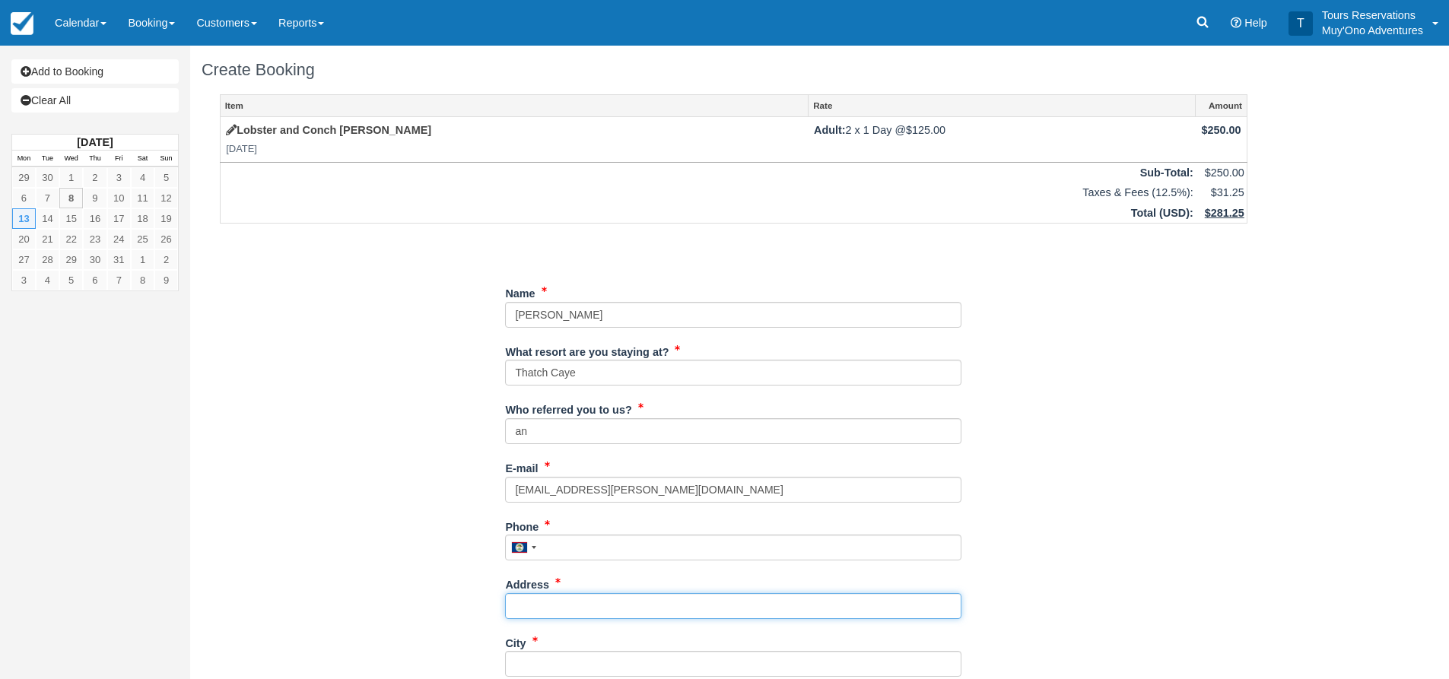
click at [600, 601] on input "Address" at bounding box center [733, 606] width 456 height 26
paste input "[STREET_ADDRESS][DATE][PERSON_NAME]"
type input "[STREET_ADDRESS][DATE][PERSON_NAME]"
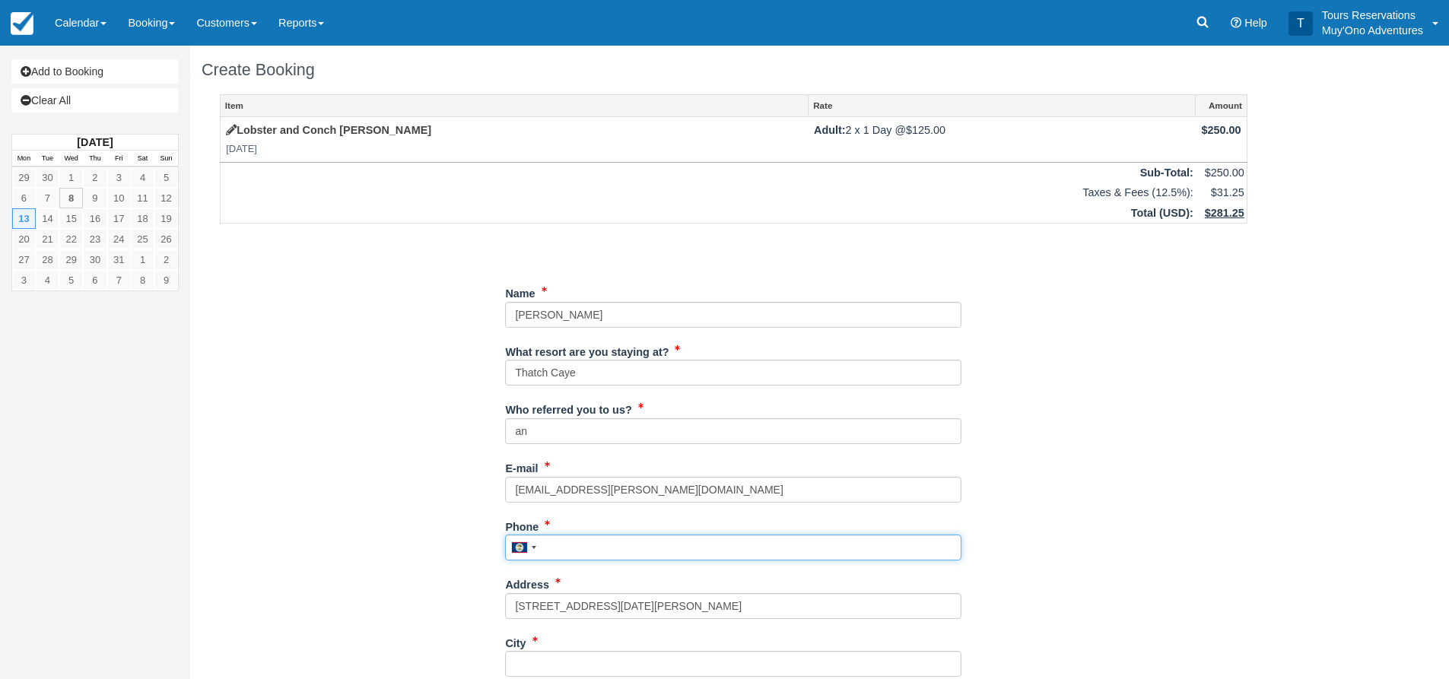
click at [577, 535] on input "Phone" at bounding box center [733, 548] width 456 height 26
paste input "617-842-7178"
type input "6178427178"
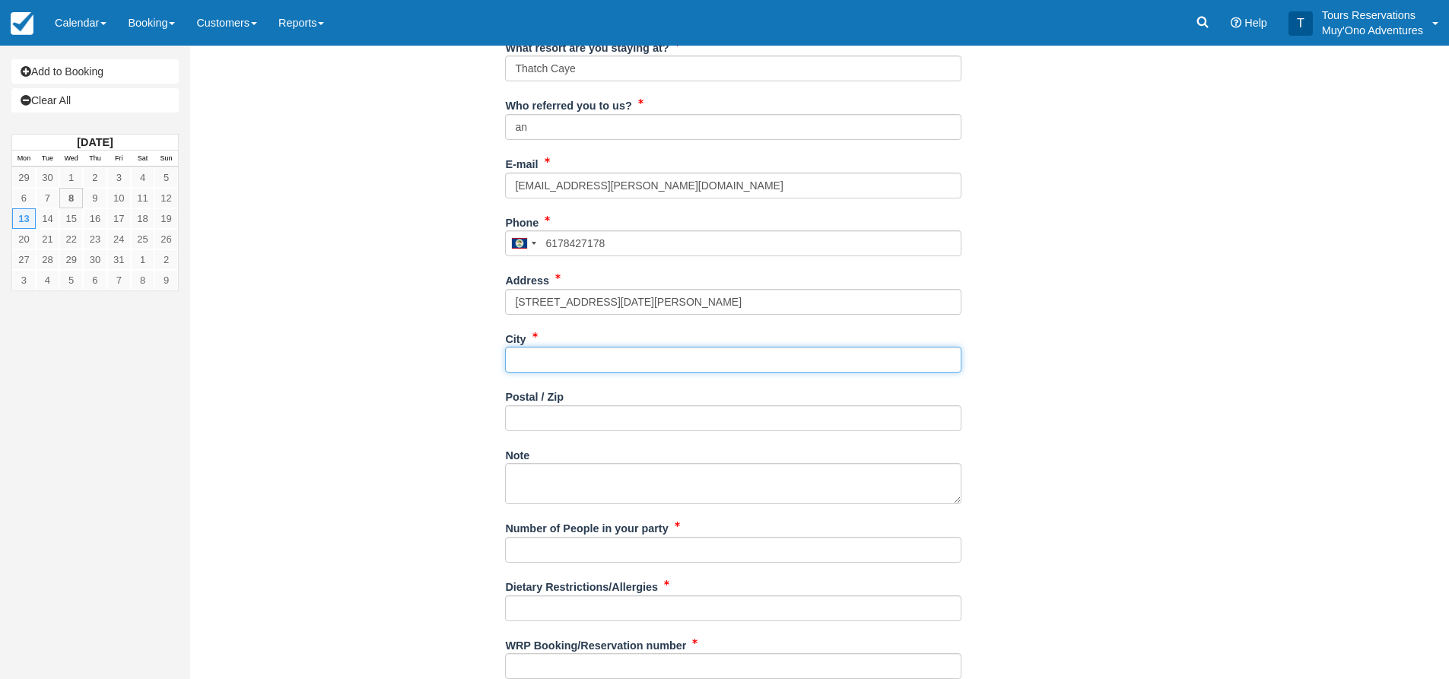
click at [609, 369] on input "City" at bounding box center [733, 360] width 456 height 26
type input "---"
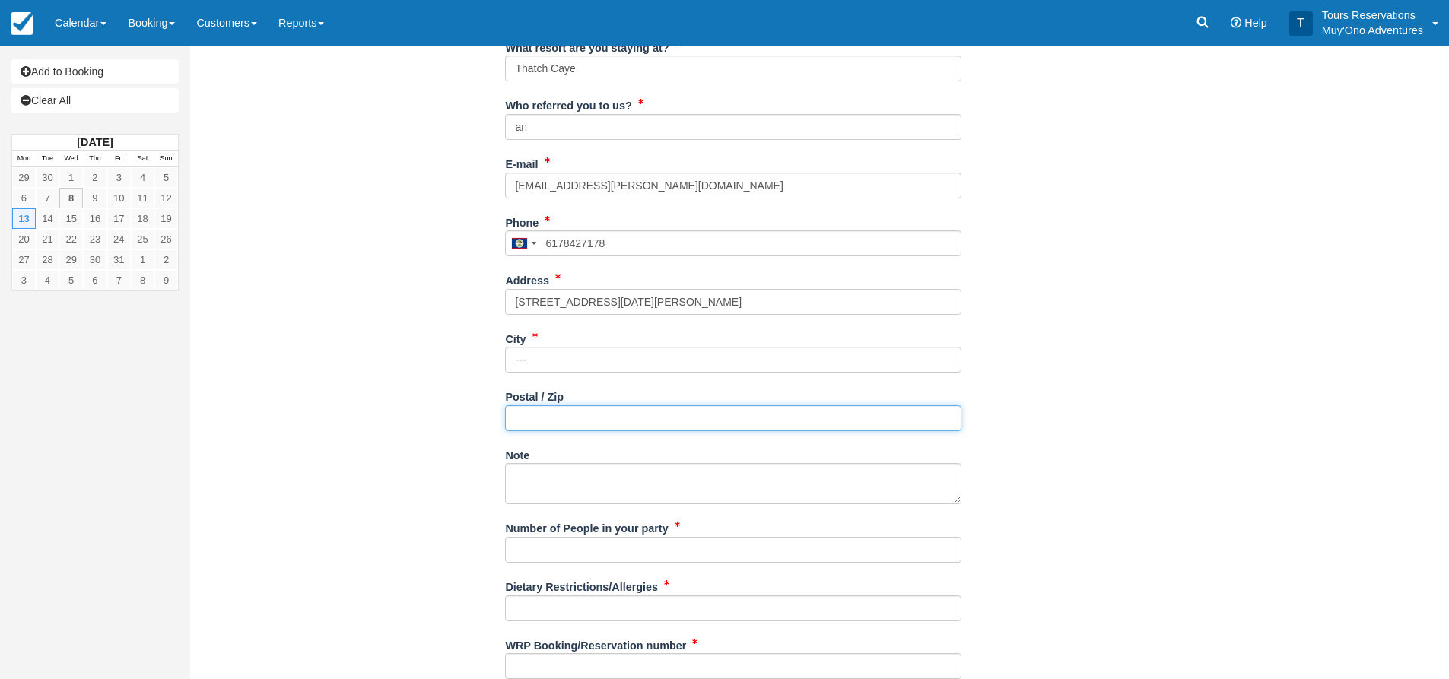
click at [552, 415] on input "Postal / Zip" at bounding box center [733, 419] width 456 height 26
type input "---"
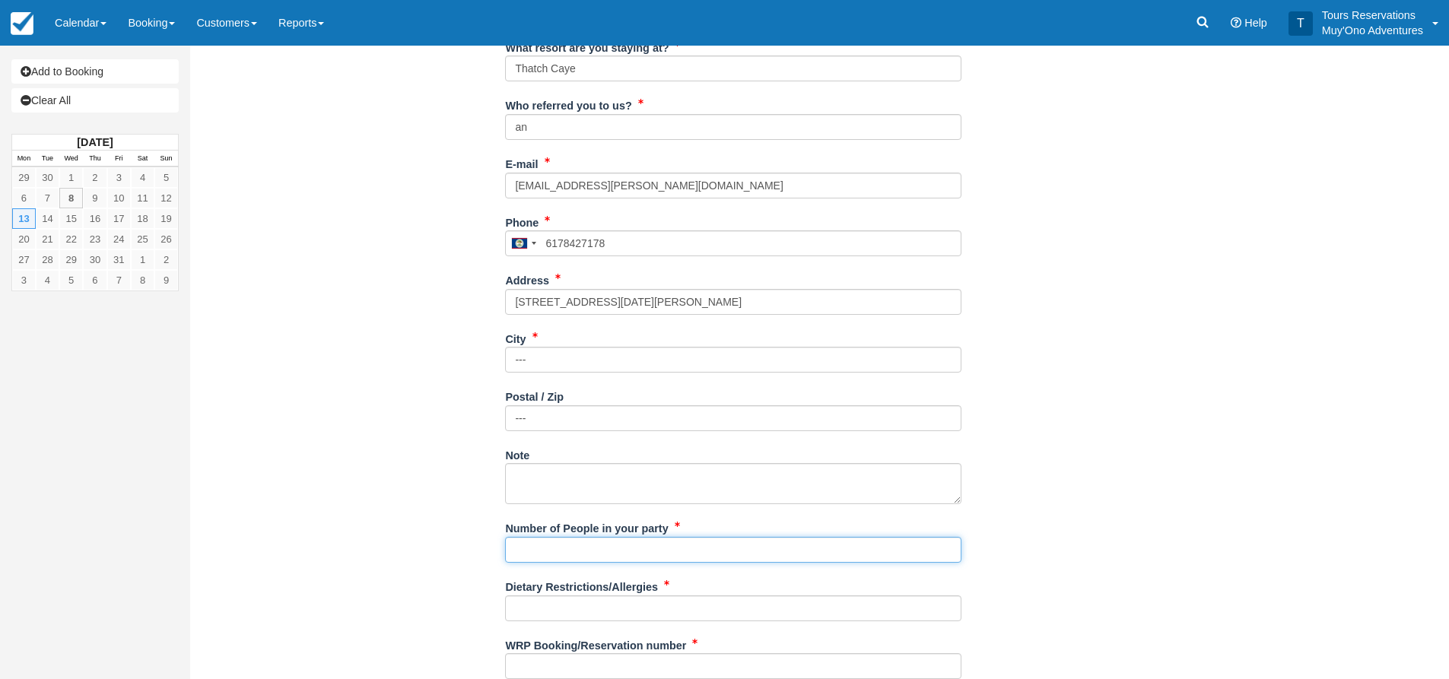
click at [529, 539] on input "Number of People in your party" at bounding box center [733, 550] width 456 height 26
type input "2"
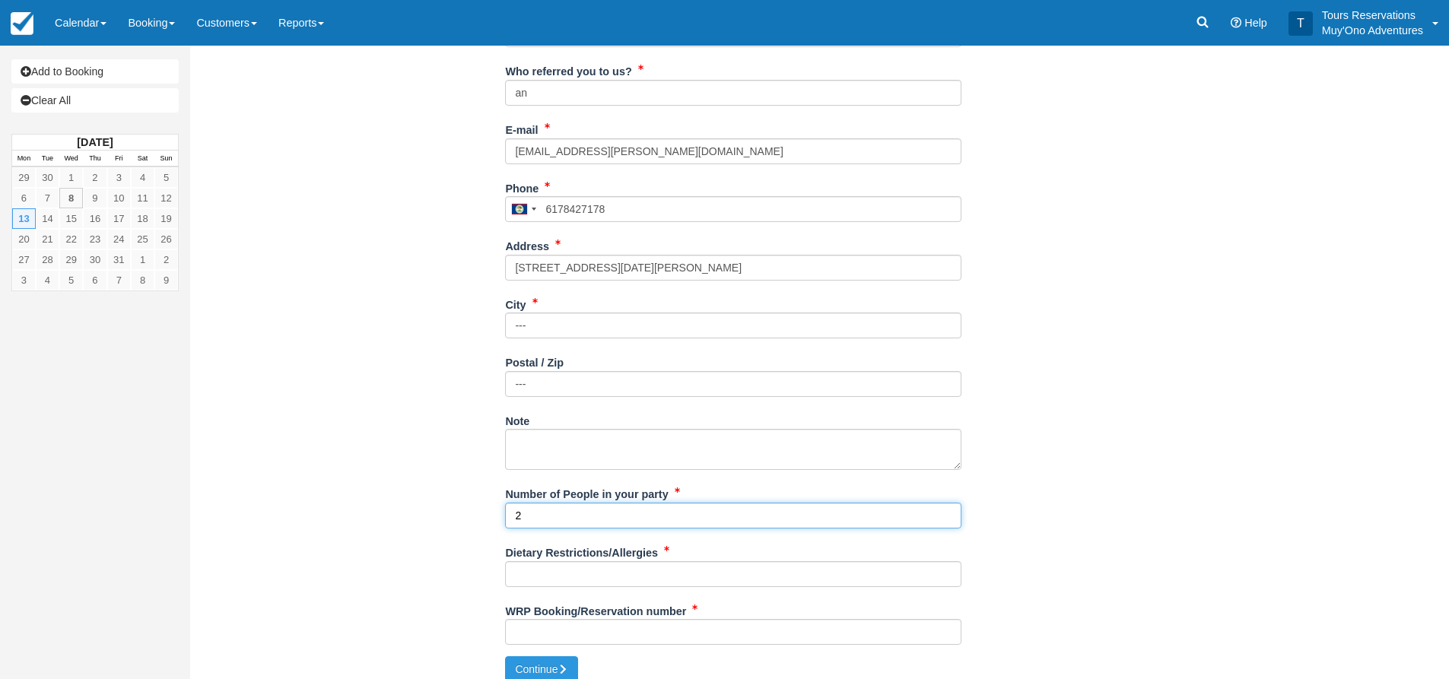
scroll to position [353, 0]
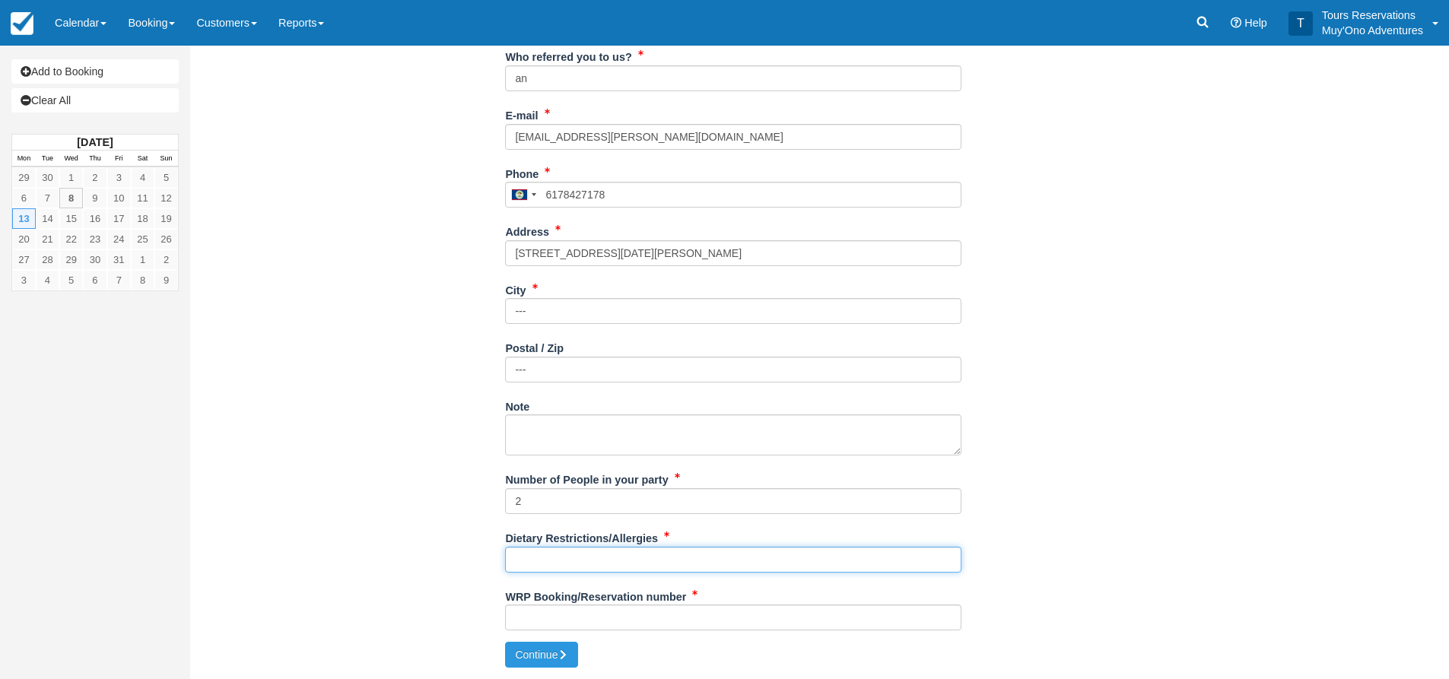
click at [539, 568] on input "Dietary Restrictions/Allergies" at bounding box center [733, 560] width 456 height 26
click at [528, 568] on input "Dietary Restrictions/Allergies" at bounding box center [733, 560] width 456 height 26
paste input "Not big eaters and do not drink alcoholic beverages"
type input "Not big eaters and do not drink alcoholic beverages"
click at [549, 619] on input "WRP Booking/Reservation number" at bounding box center [733, 618] width 456 height 26
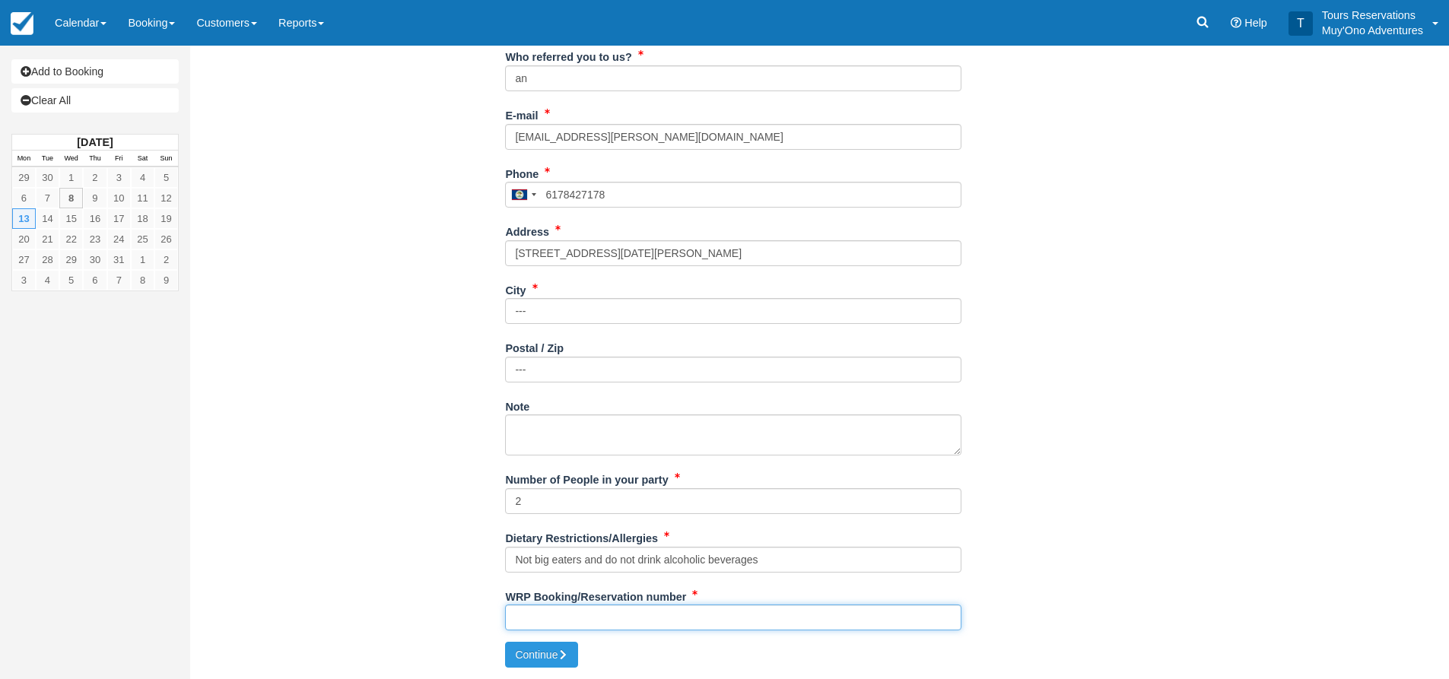
click at [532, 610] on input "WRP Booking/Reservation number" at bounding box center [733, 618] width 456 height 26
paste input "48375177"
type input "48375177"
click at [545, 656] on button "Continue" at bounding box center [541, 655] width 73 height 26
type input "+5016178427178"
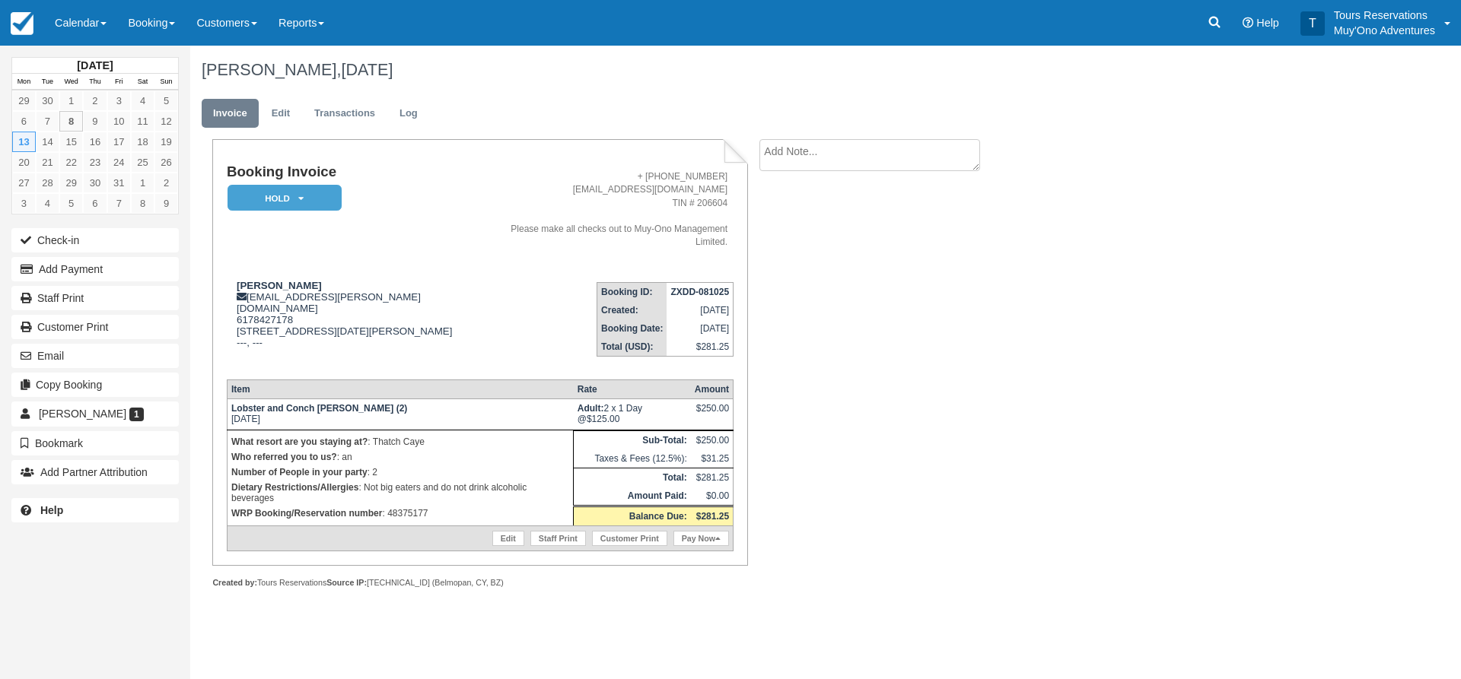
click at [268, 213] on td "Booking Invoice HOLD   Pending Deposit Paid Cancelled Void Muy'Ono Resorts Swee…" at bounding box center [356, 217] width 259 height 106
click at [278, 208] on em "HOLD" at bounding box center [284, 198] width 114 height 27
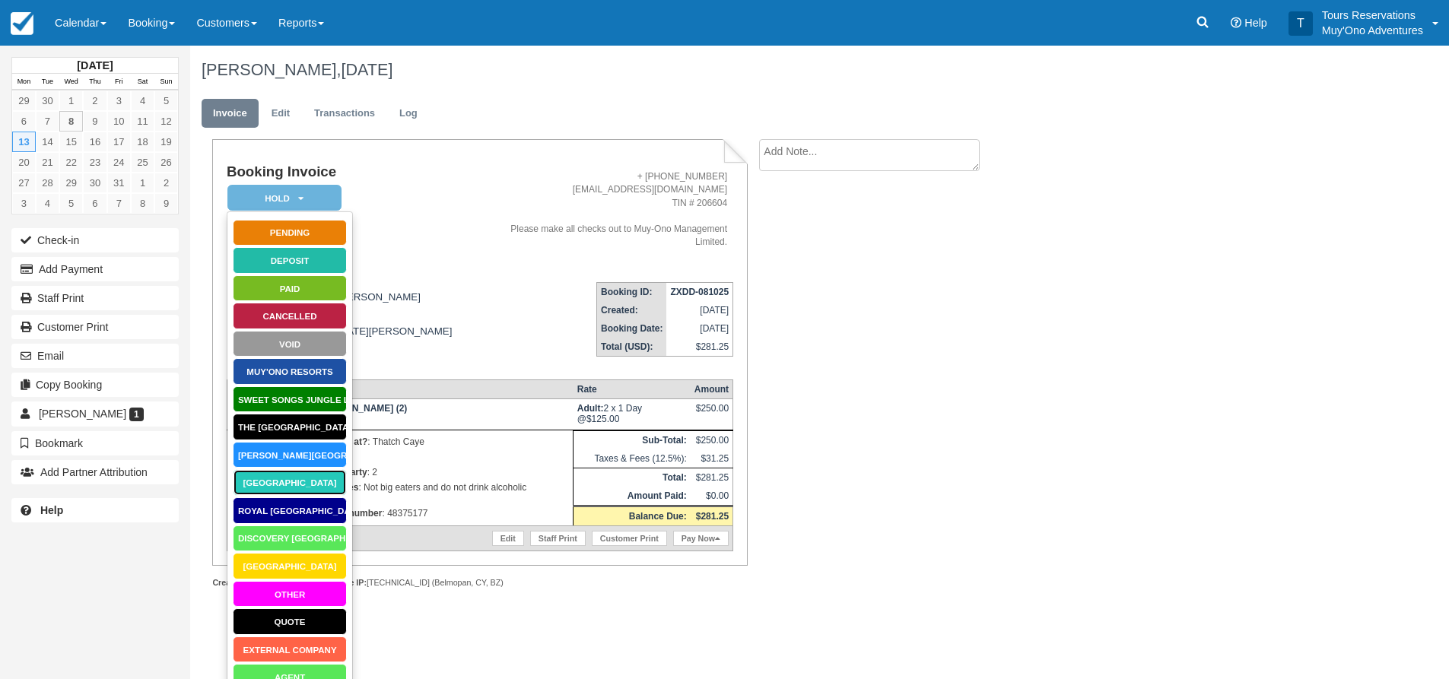
click at [288, 476] on link "Thatch Caye Resort" at bounding box center [290, 482] width 114 height 27
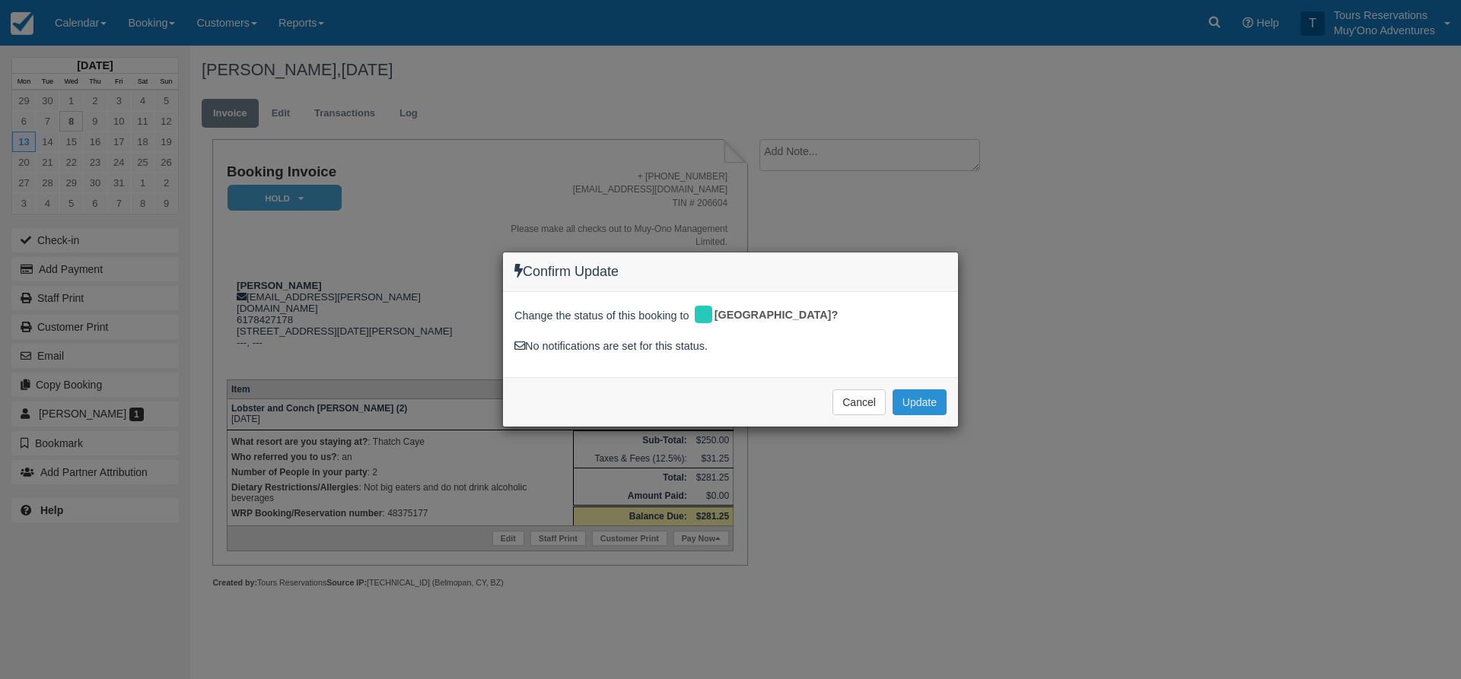
click at [934, 400] on button "Update" at bounding box center [919, 403] width 54 height 26
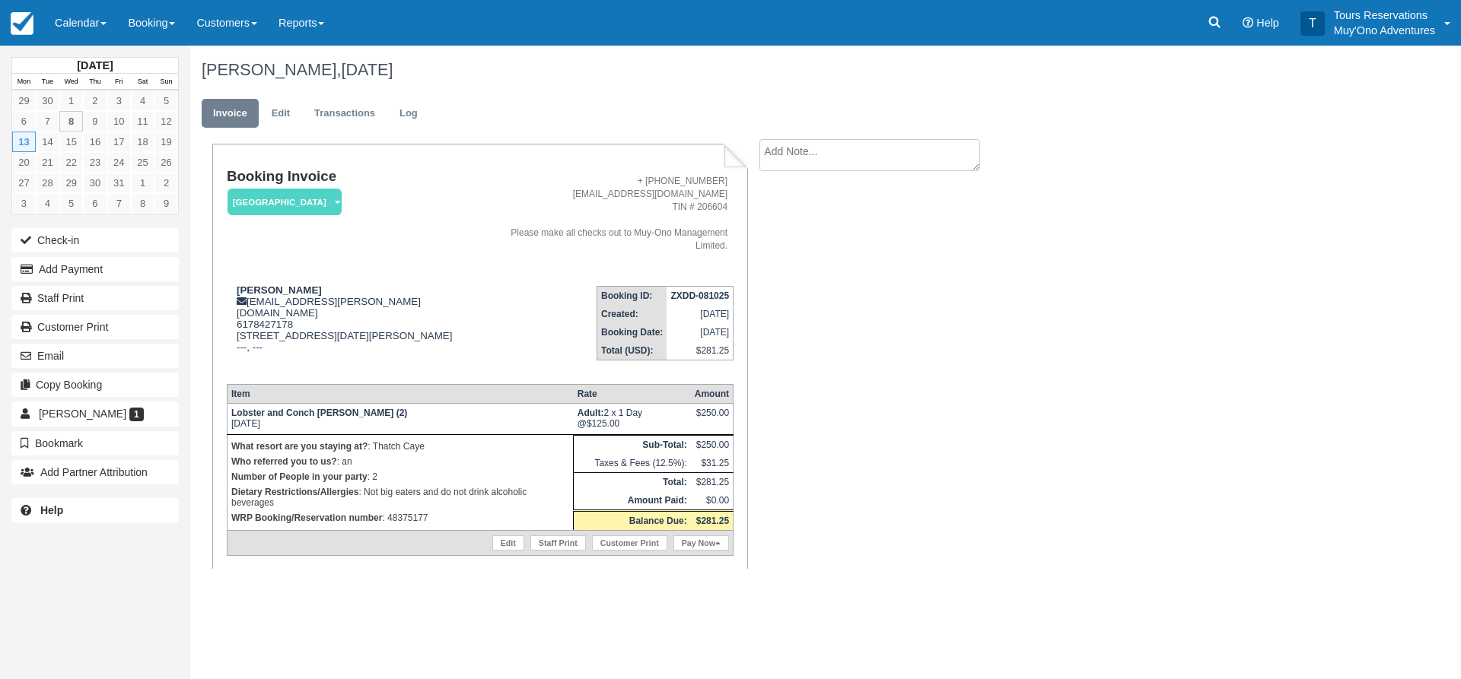
click at [825, 161] on textarea at bounding box center [869, 155] width 221 height 32
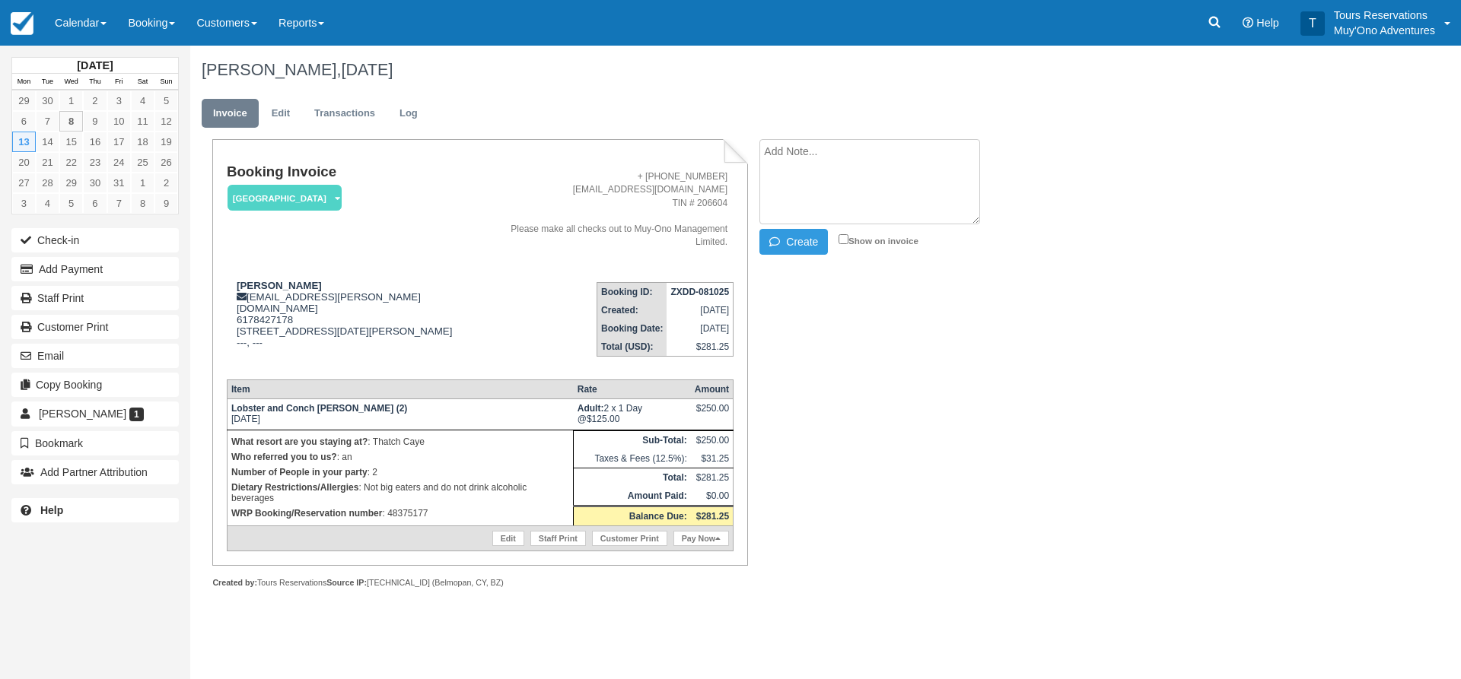
paste textarea "48375177"
type textarea "48375177"
click at [796, 238] on button "Create" at bounding box center [793, 242] width 68 height 26
click at [692, 287] on strong "ZXDD-081025" at bounding box center [699, 292] width 59 height 11
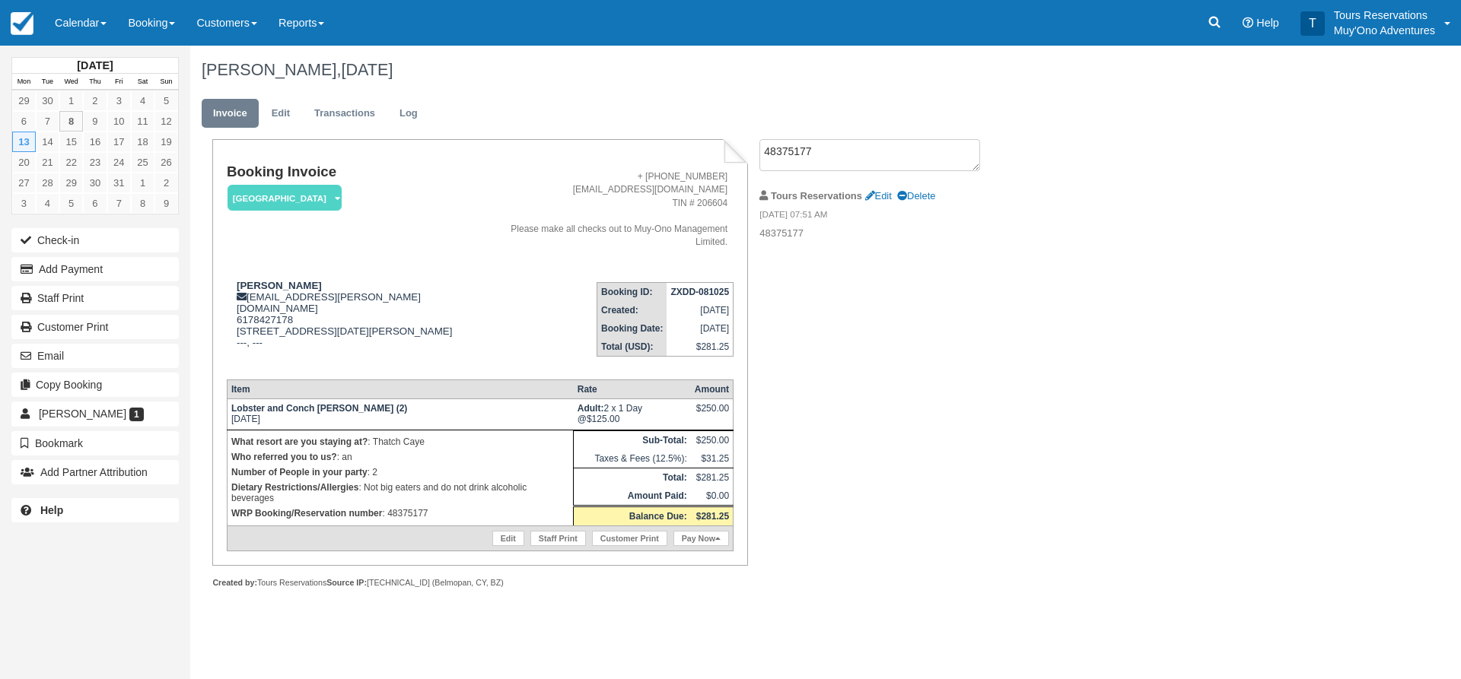
click at [704, 287] on strong "ZXDD-081025" at bounding box center [699, 292] width 59 height 11
click at [708, 287] on strong "ZXDD-081025" at bounding box center [699, 292] width 59 height 11
copy tbody "ZXDD-081025"
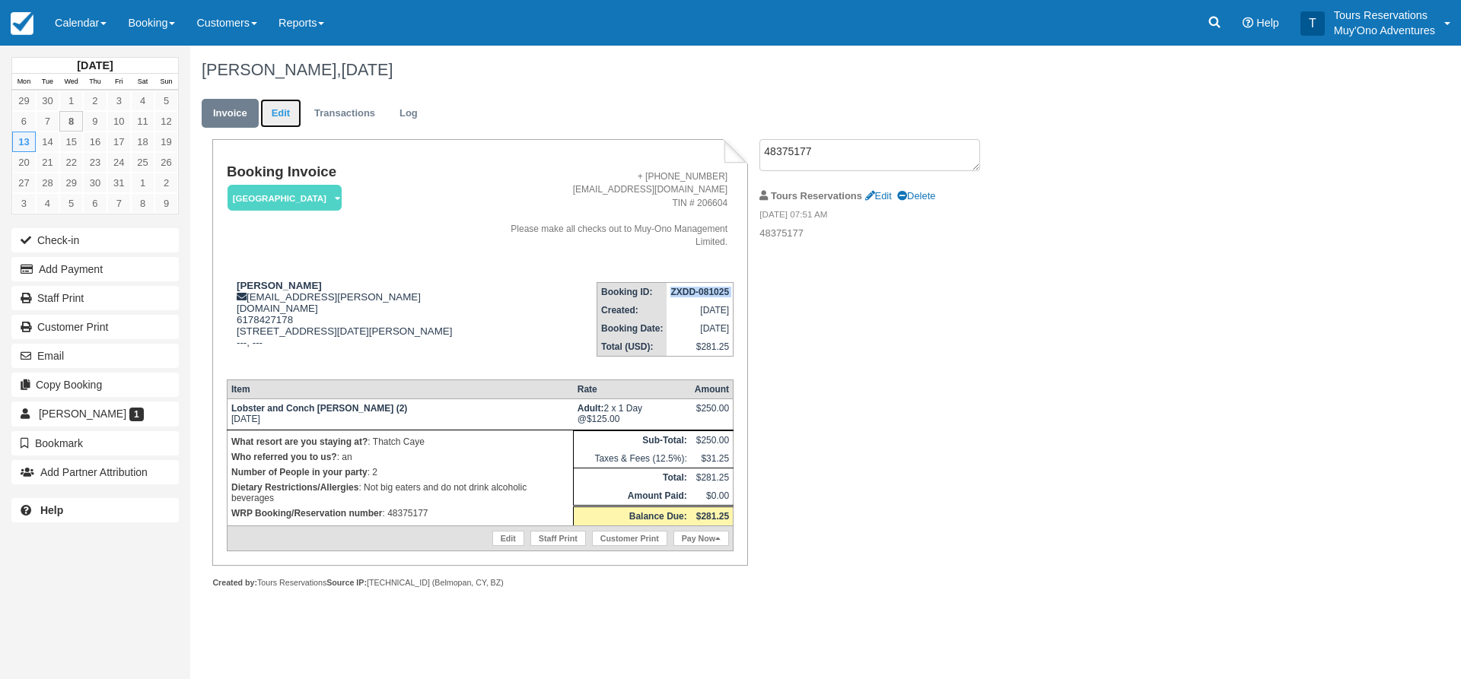
click at [269, 116] on link "Edit" at bounding box center [280, 114] width 41 height 30
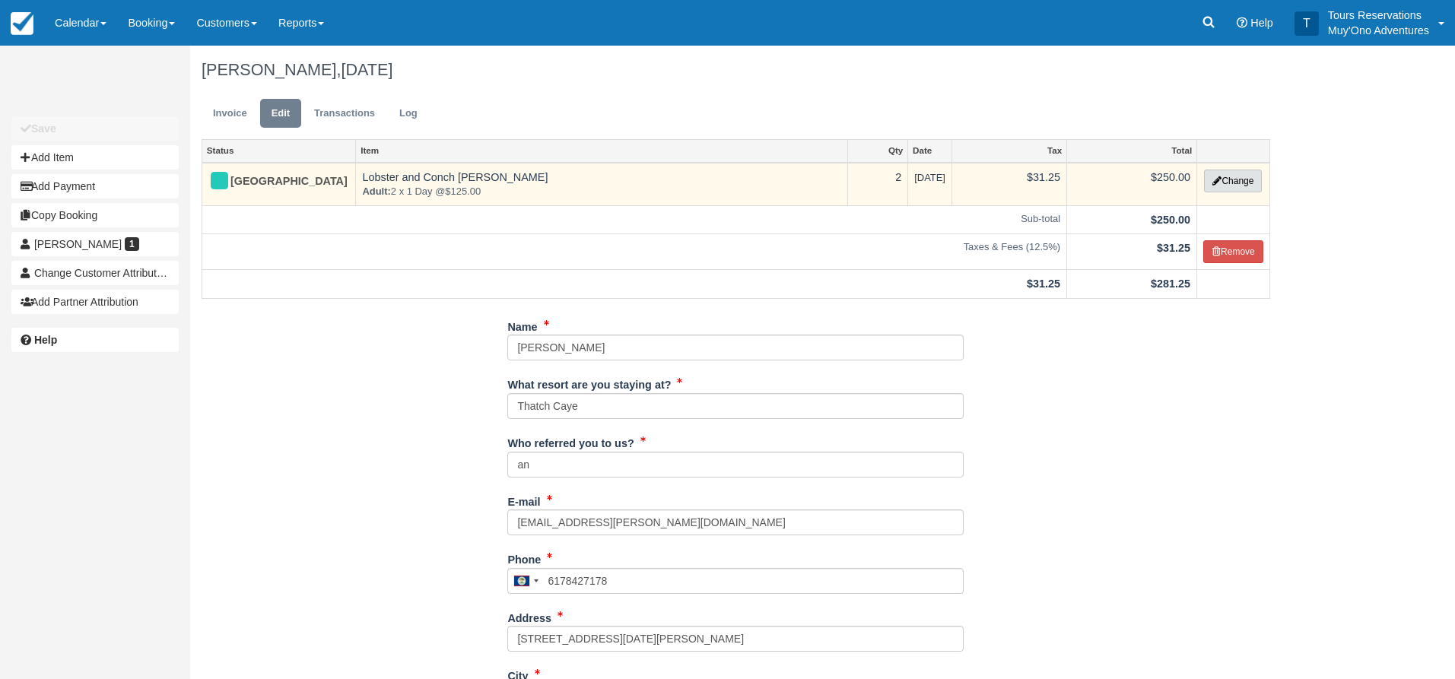
click at [1225, 180] on button "Change" at bounding box center [1233, 181] width 58 height 23
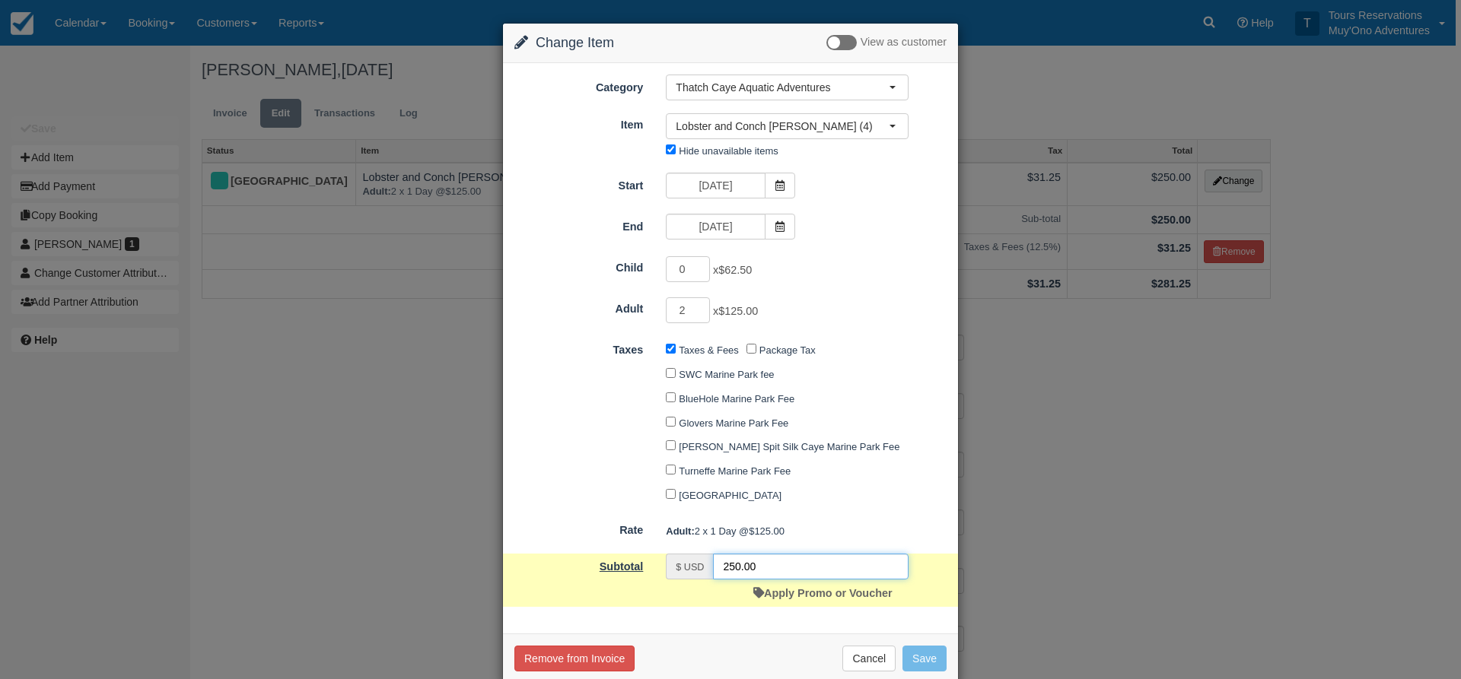
drag, startPoint x: 705, startPoint y: 569, endPoint x: 631, endPoint y: 574, distance: 74.0
click at [633, 574] on div "Subtotal $ USD 250.00 Apply Promo or Voucher" at bounding box center [730, 580] width 455 height 53
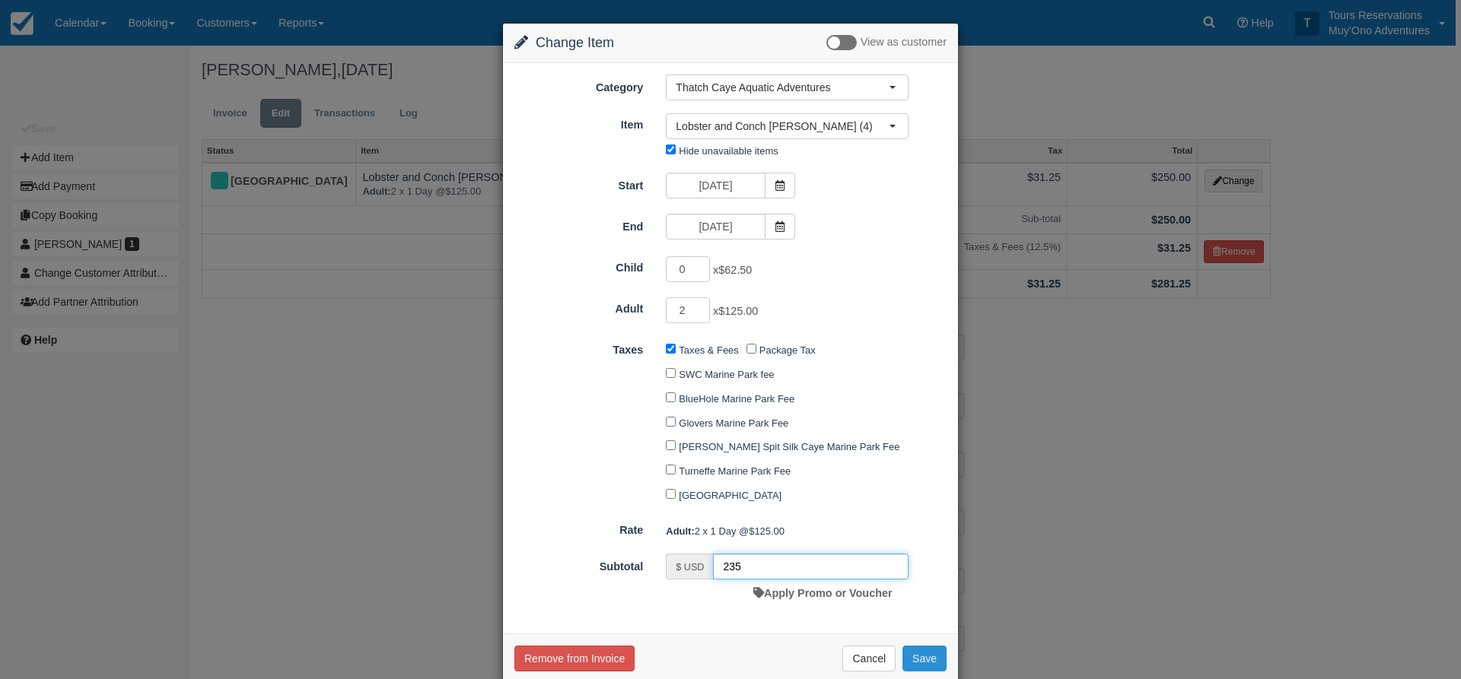
type input "235"
click at [924, 653] on button "Save" at bounding box center [924, 659] width 44 height 26
checkbox input "false"
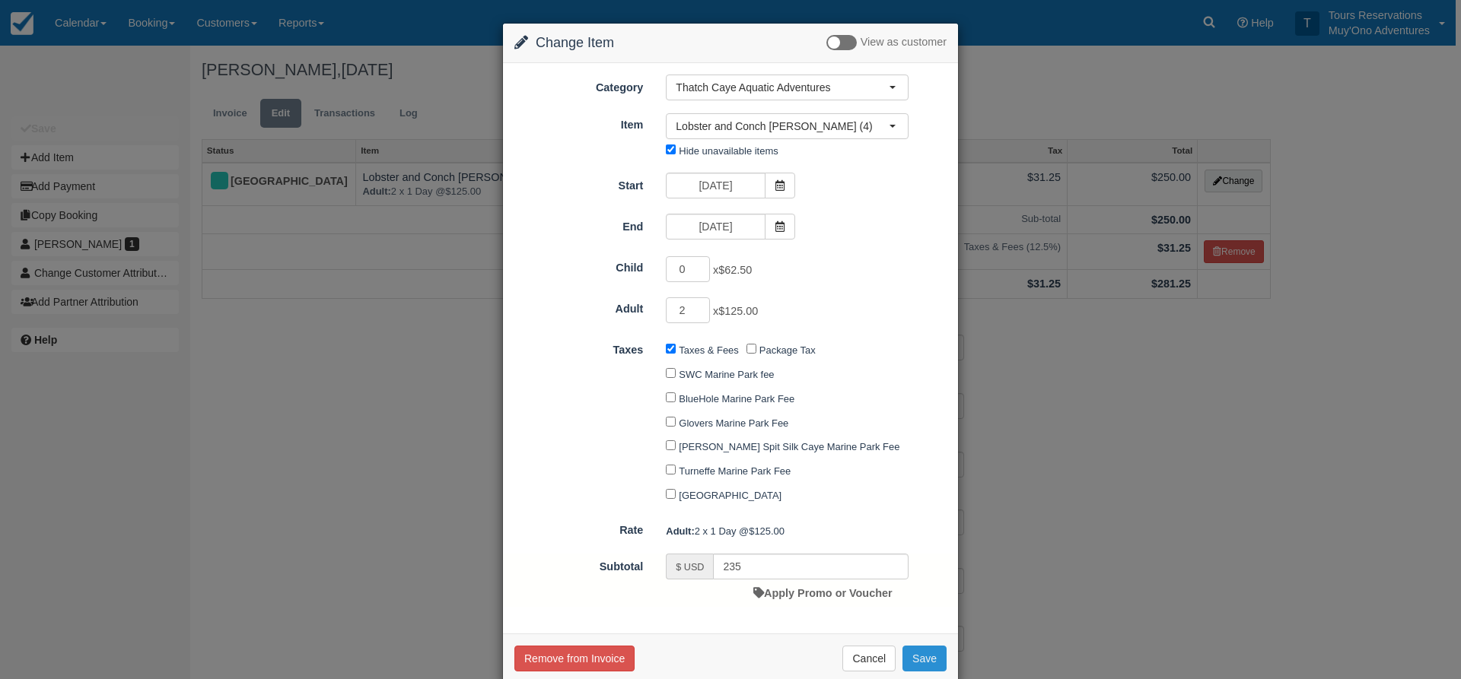
checkbox input "false"
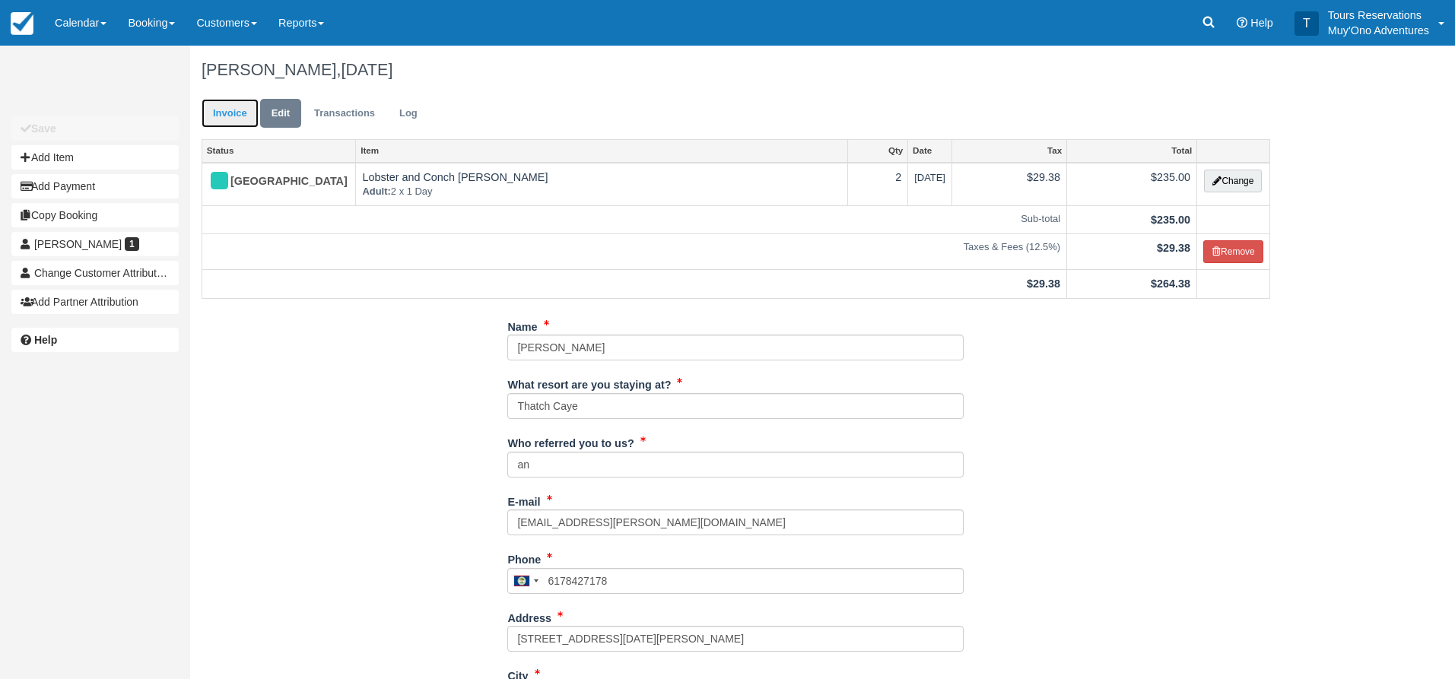
click at [218, 116] on link "Invoice" at bounding box center [230, 114] width 57 height 30
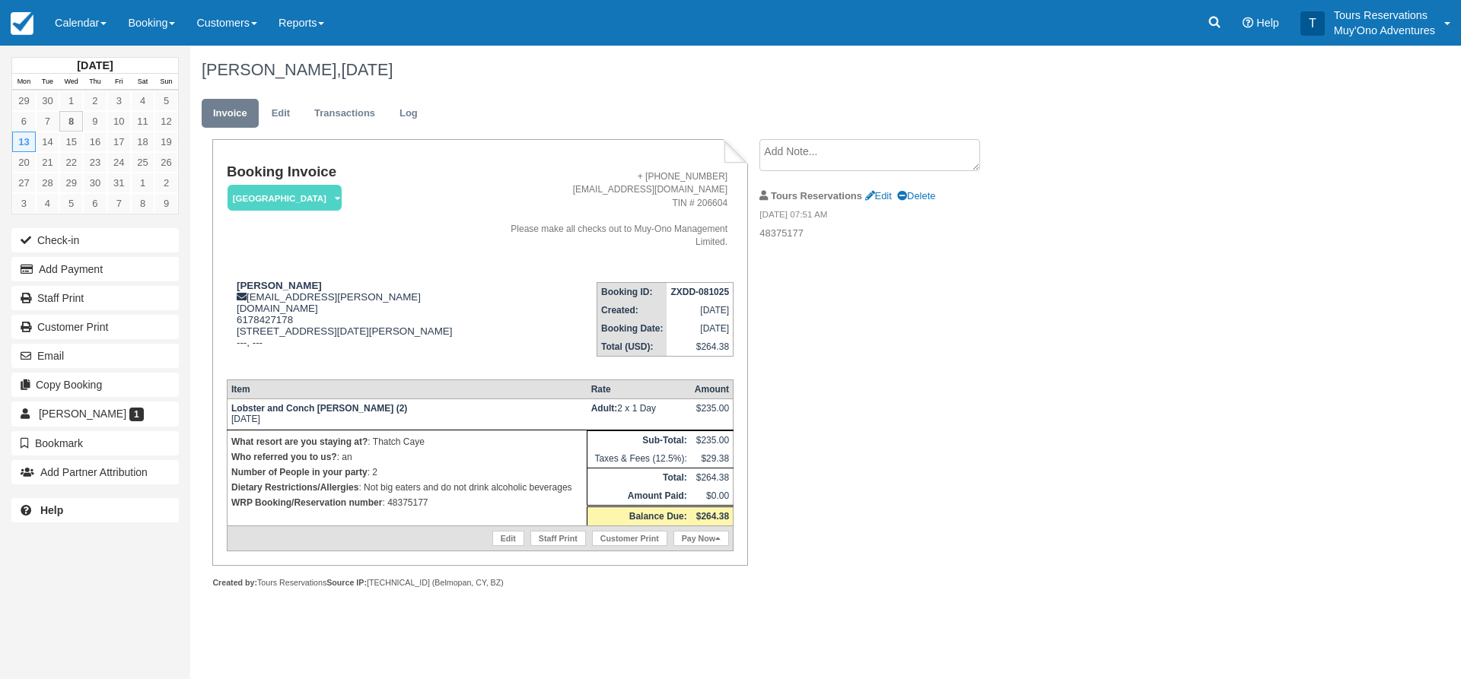
click at [857, 308] on div "Booking Invoice [GEOGRAPHIC_DATA]   Pending HOLD Deposit Paid Cancelled Void Mu…" at bounding box center [608, 380] width 837 height 482
click at [280, 121] on link "Edit" at bounding box center [280, 114] width 41 height 30
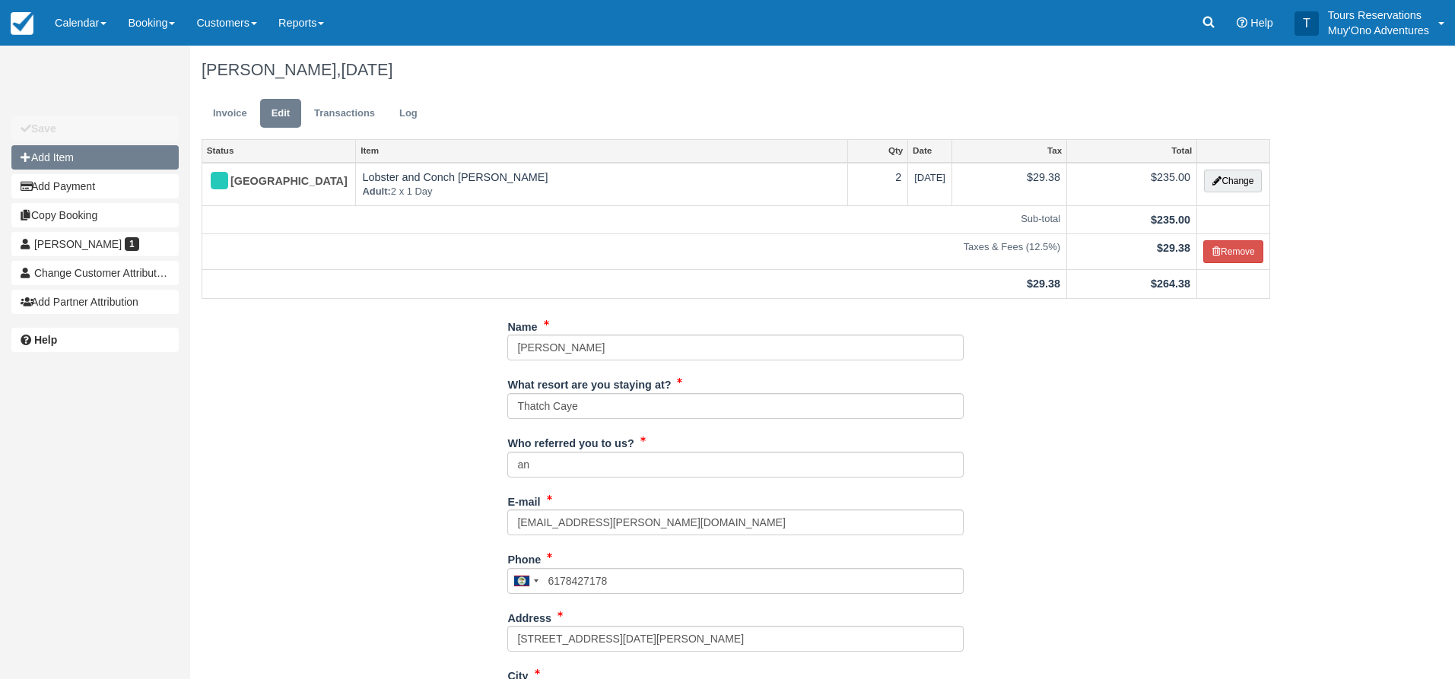
click at [107, 164] on button "Add Item" at bounding box center [94, 157] width 167 height 24
type input "0.00"
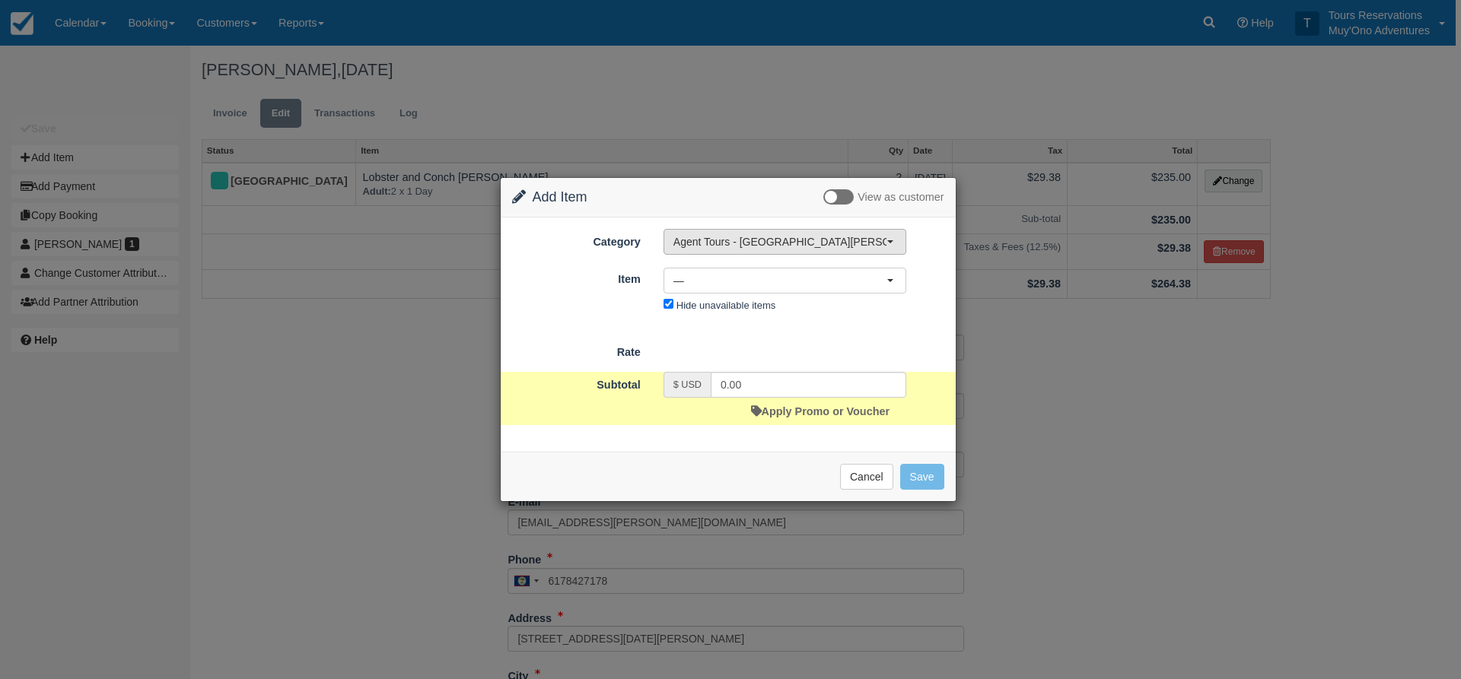
click at [707, 250] on button "Agent Tours - [GEOGRAPHIC_DATA][PERSON_NAME] Caulker/[GEOGRAPHIC_DATA] City Tou…" at bounding box center [784, 242] width 243 height 26
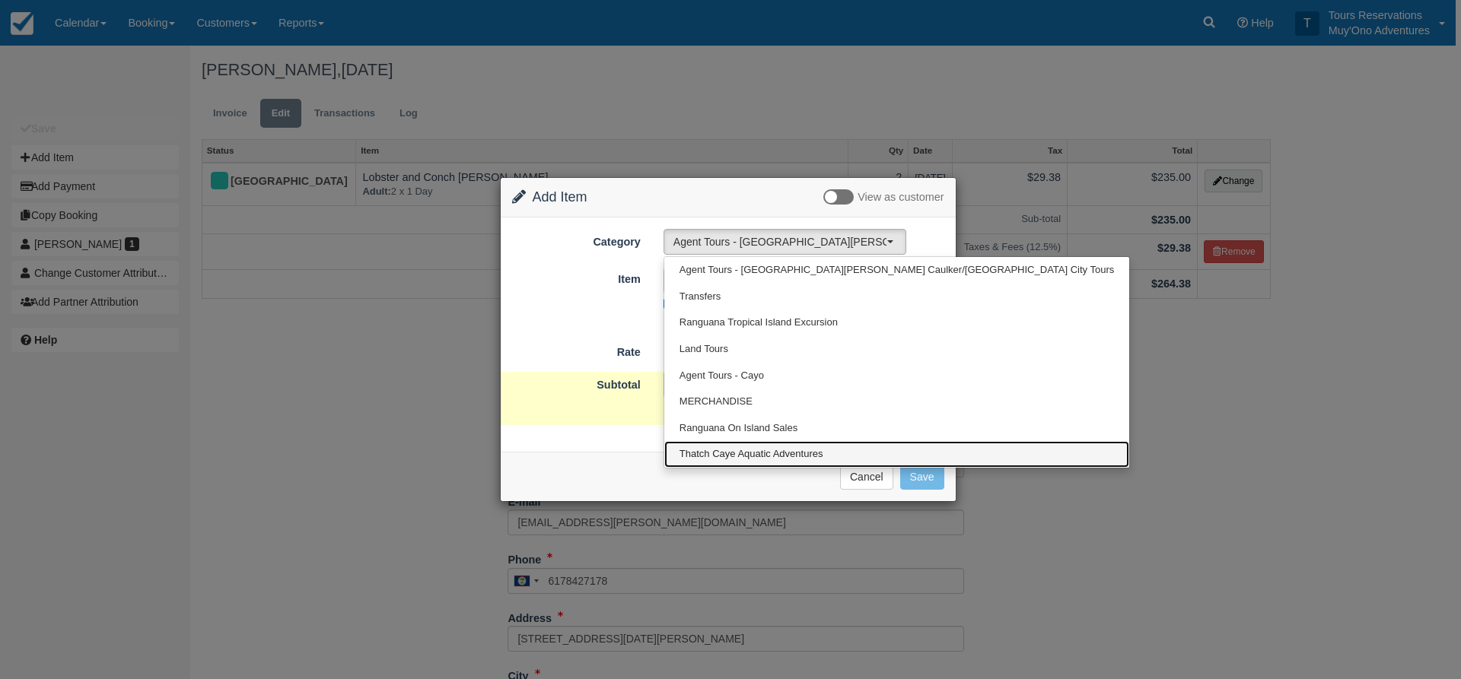
click at [696, 455] on span "Thatch Caye Aquatic Adventures" at bounding box center [751, 454] width 144 height 14
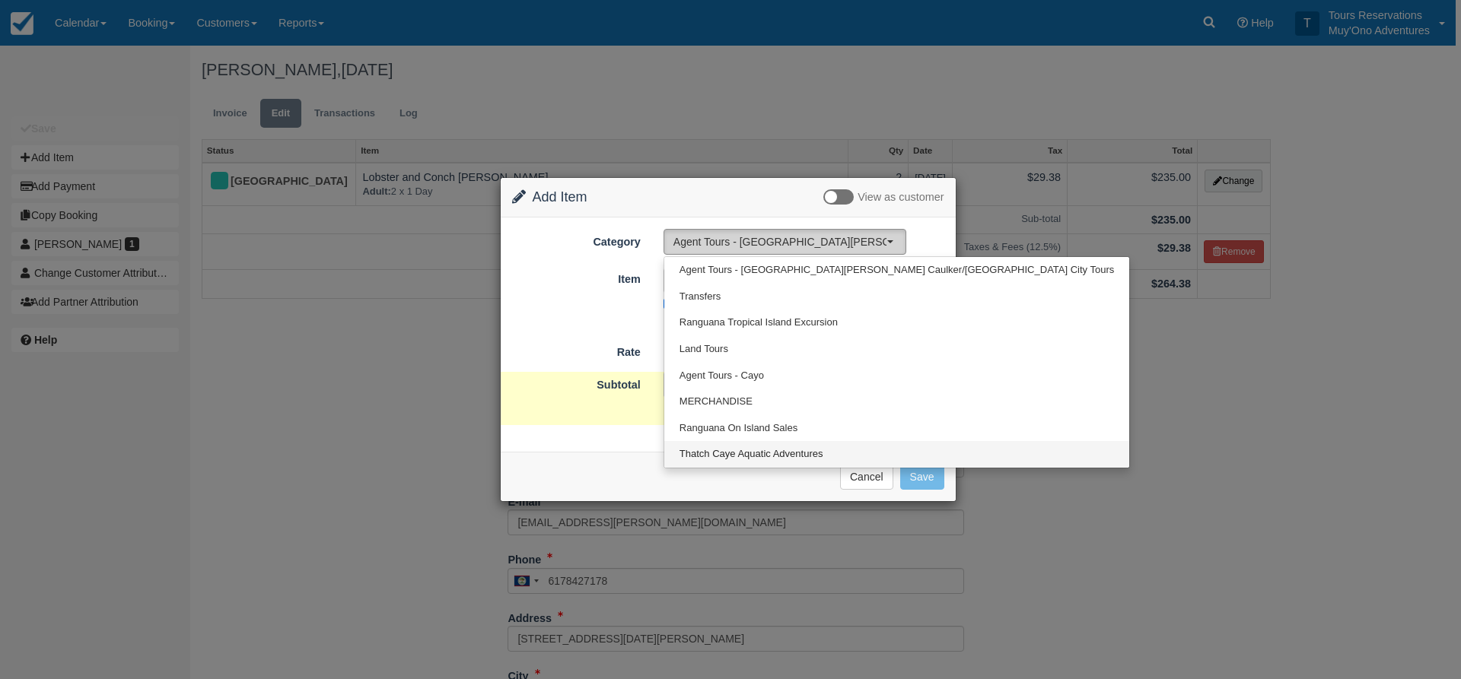
select select "64"
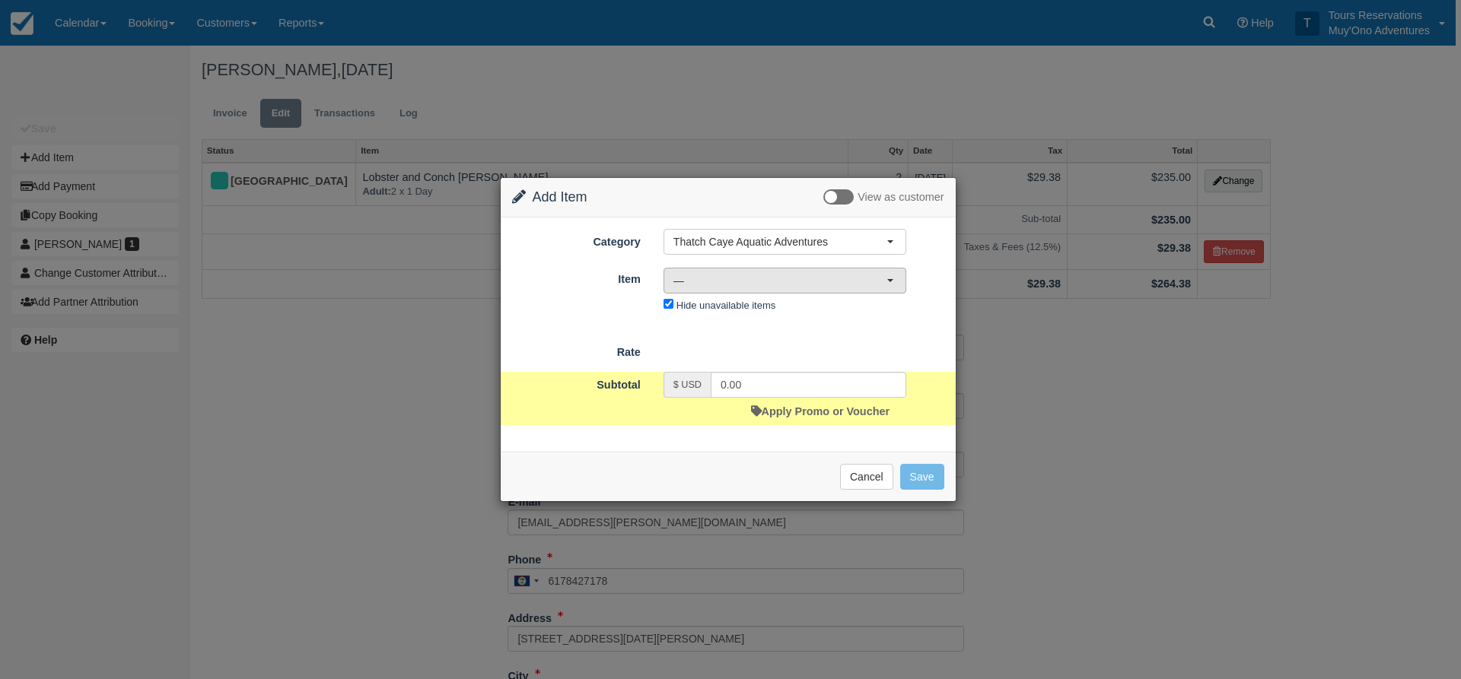
click at [723, 285] on span "—" at bounding box center [779, 280] width 213 height 15
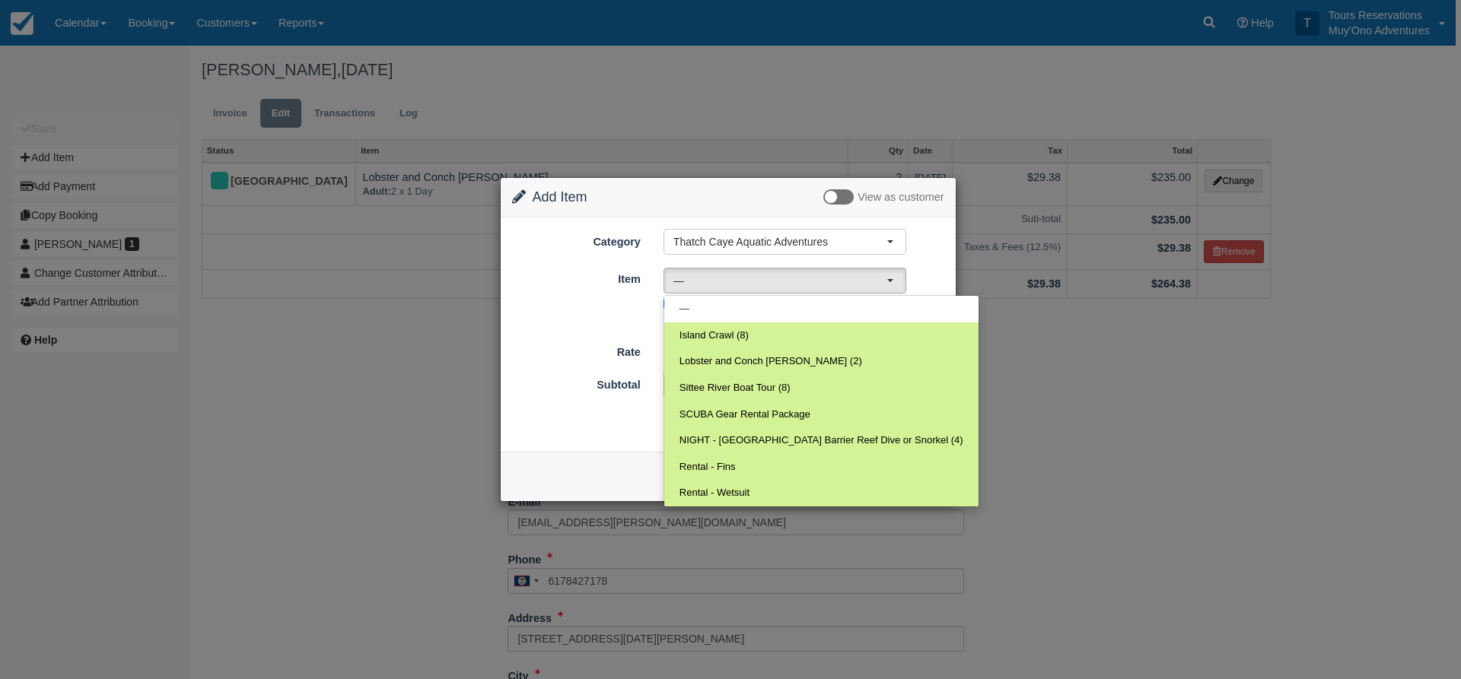
click at [604, 301] on div "Item Nothing selected — — Island Crawl (8) Lobster and Conch Hunt (2) Sittee Ri…" at bounding box center [728, 291] width 455 height 50
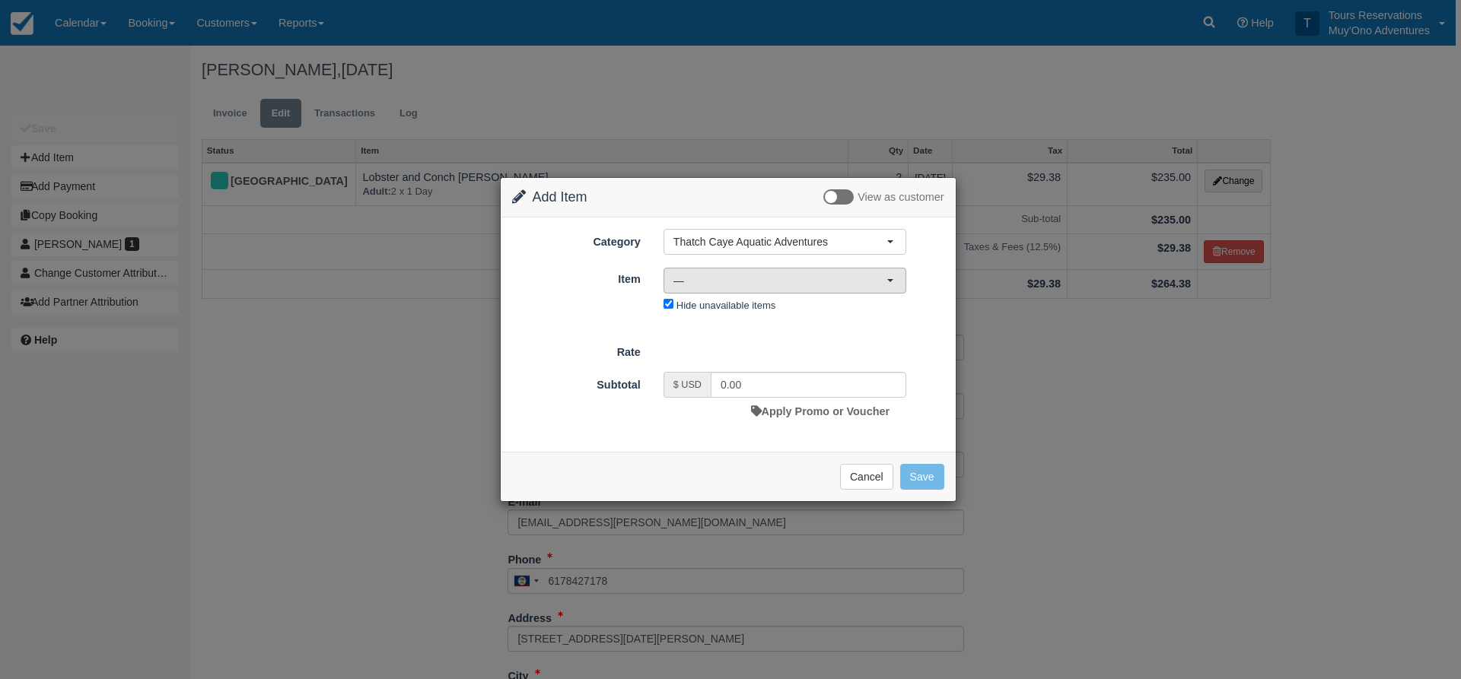
click at [715, 272] on button "—" at bounding box center [784, 281] width 243 height 26
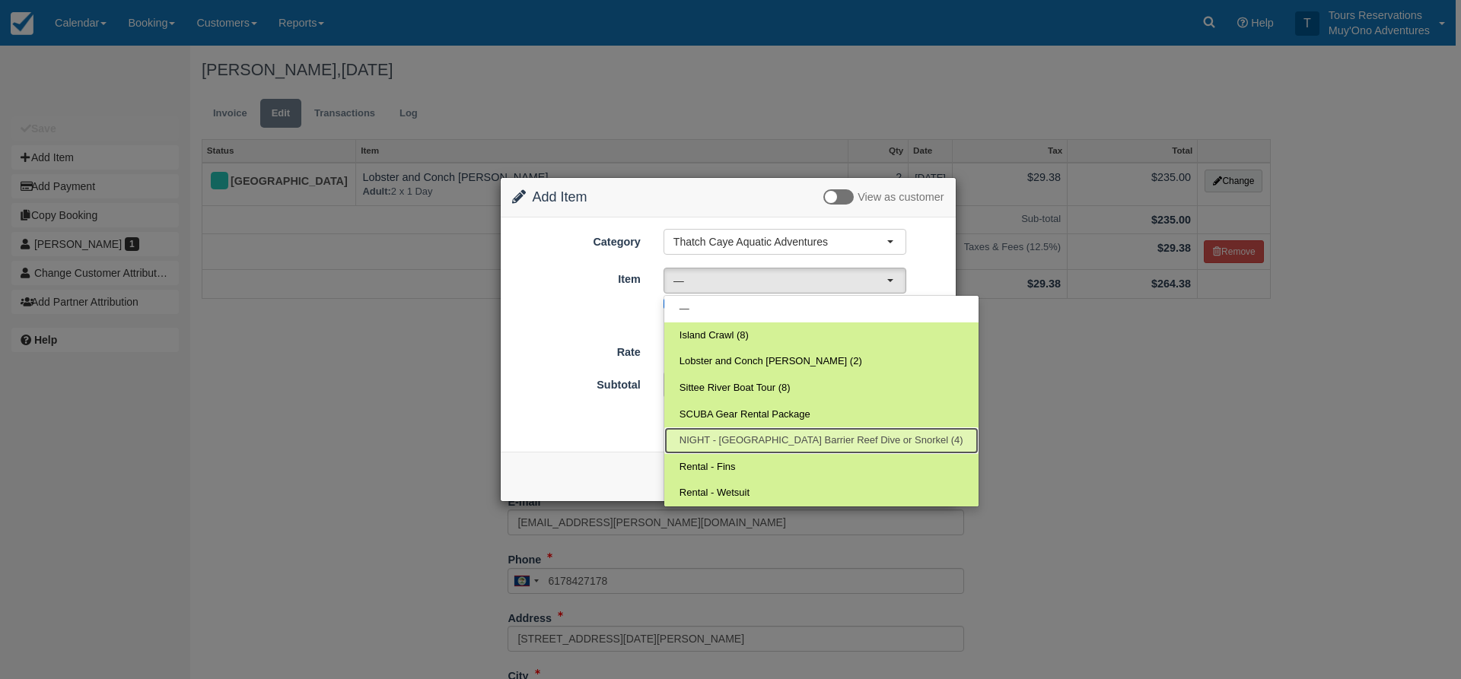
click at [758, 432] on link "NIGHT - Belize Barrier Reef Dive or Snorkel (4)" at bounding box center [821, 441] width 314 height 27
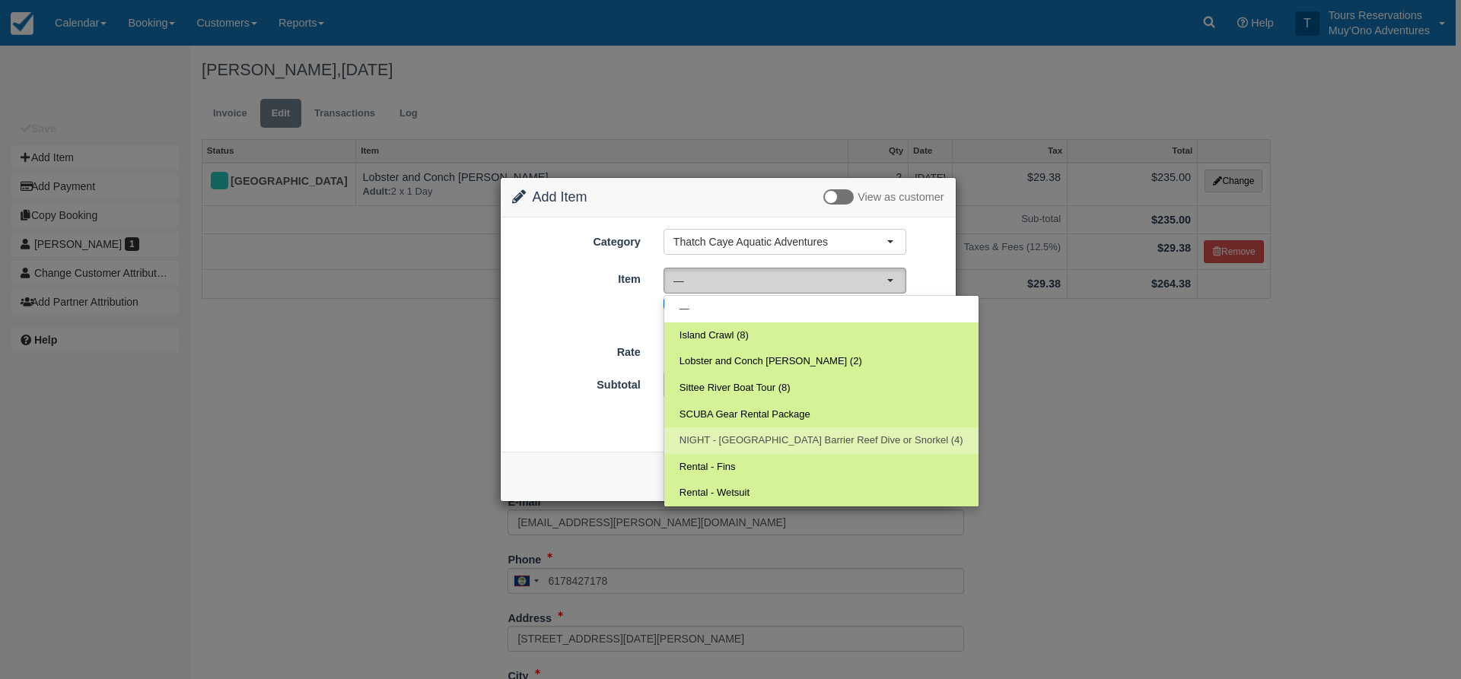
select select "297"
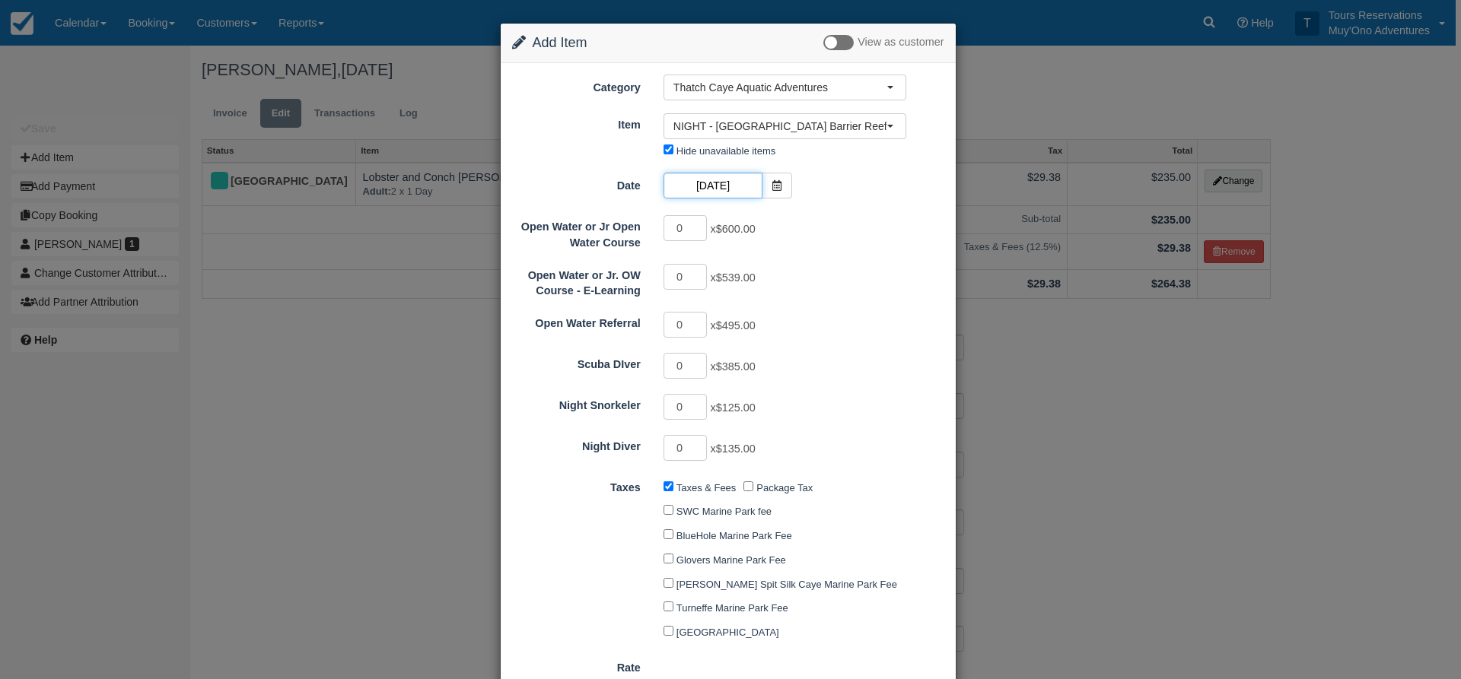
click at [705, 189] on input "10/13/25" at bounding box center [712, 186] width 99 height 26
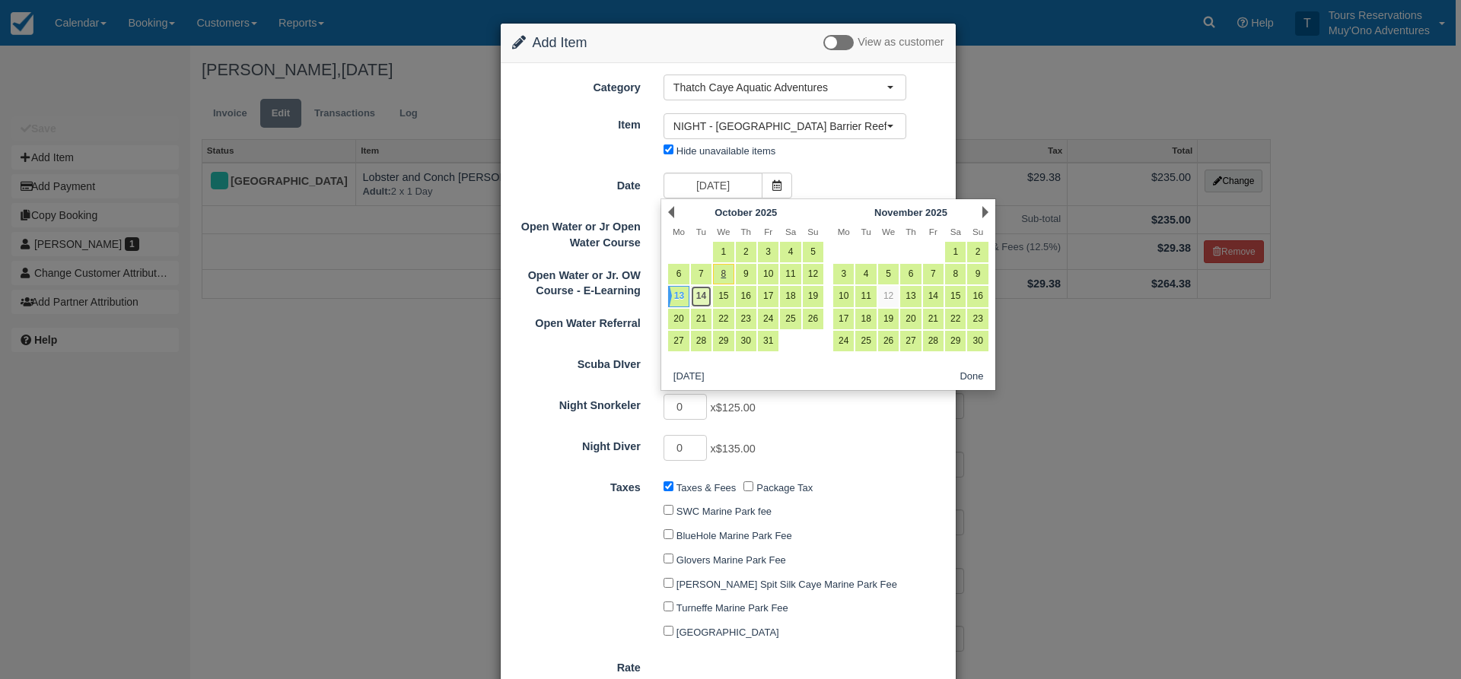
click at [703, 302] on link "14" at bounding box center [701, 296] width 21 height 21
type input "10/14/25"
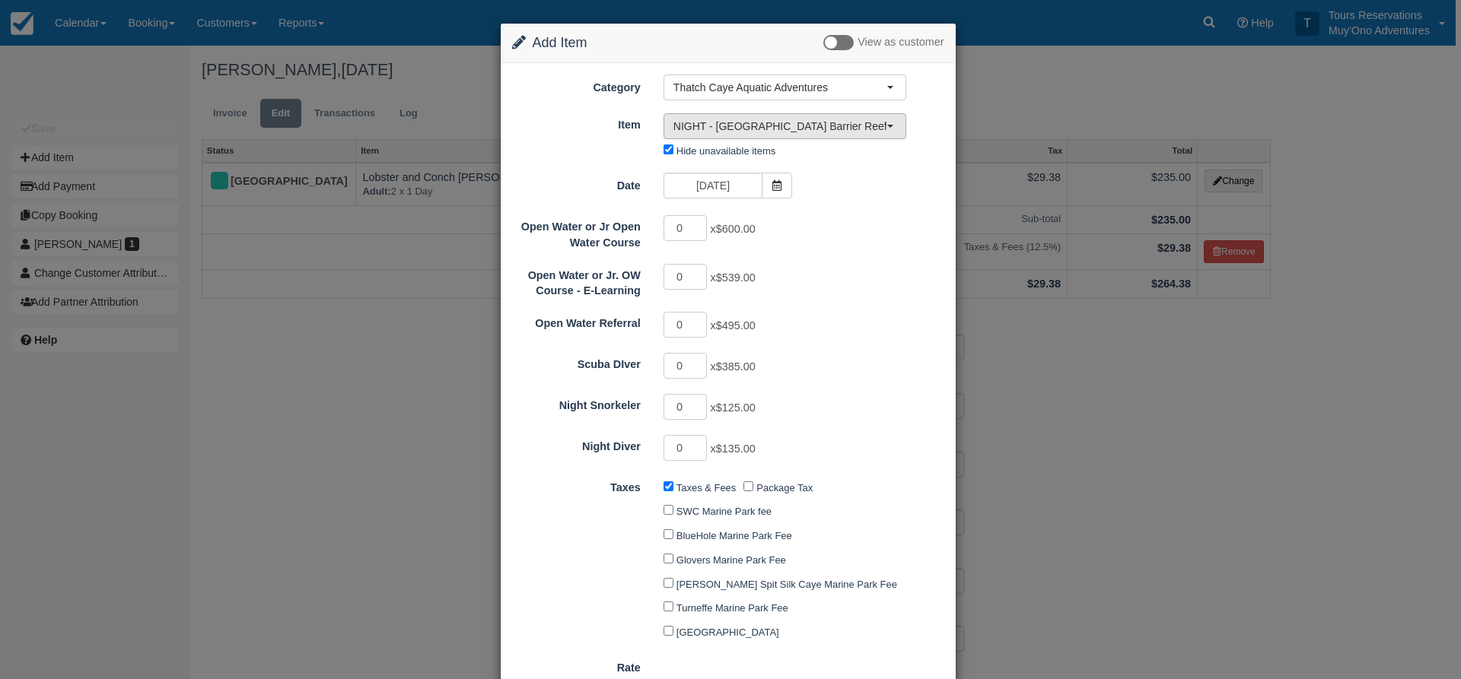
click at [723, 130] on span "NIGHT - Belize Barrier Reef Dive or Snorkel (6)" at bounding box center [779, 126] width 213 height 15
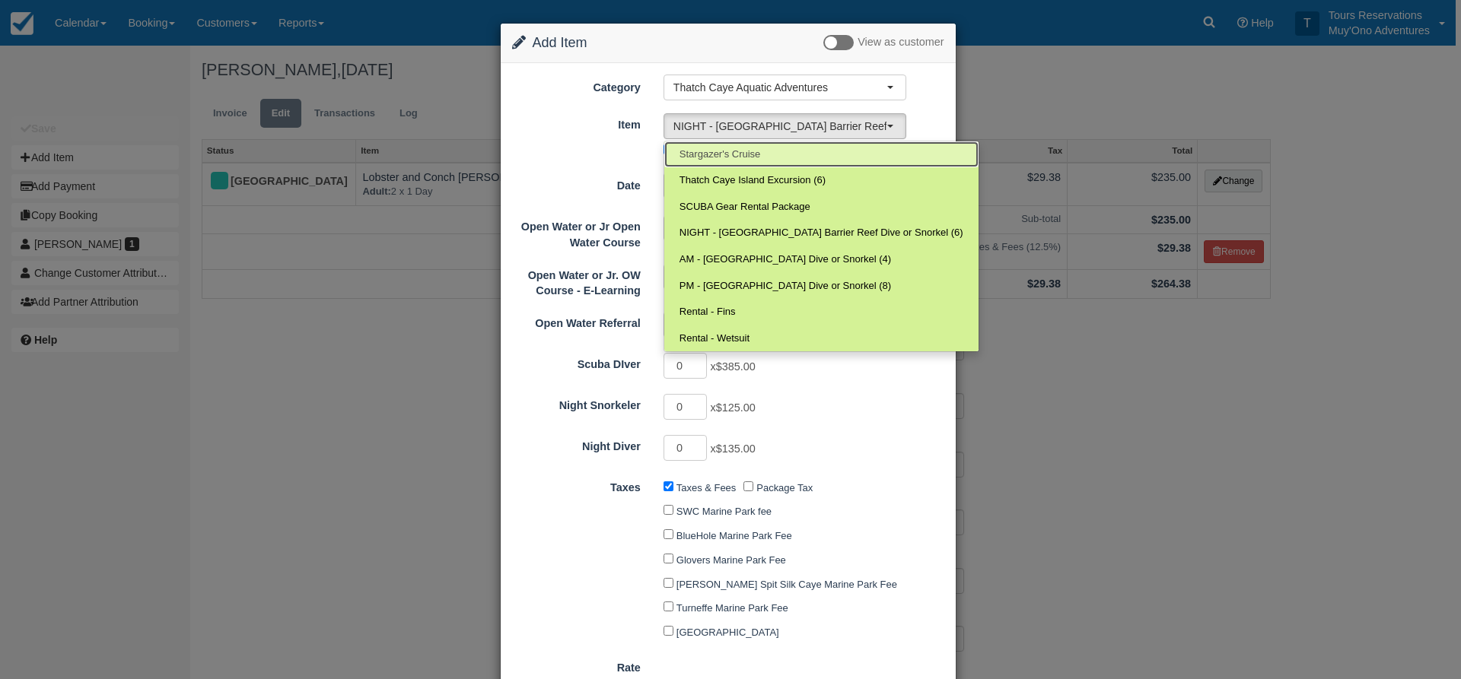
click at [754, 154] on span "Stargazer's Cruise" at bounding box center [719, 155] width 81 height 14
select select "308"
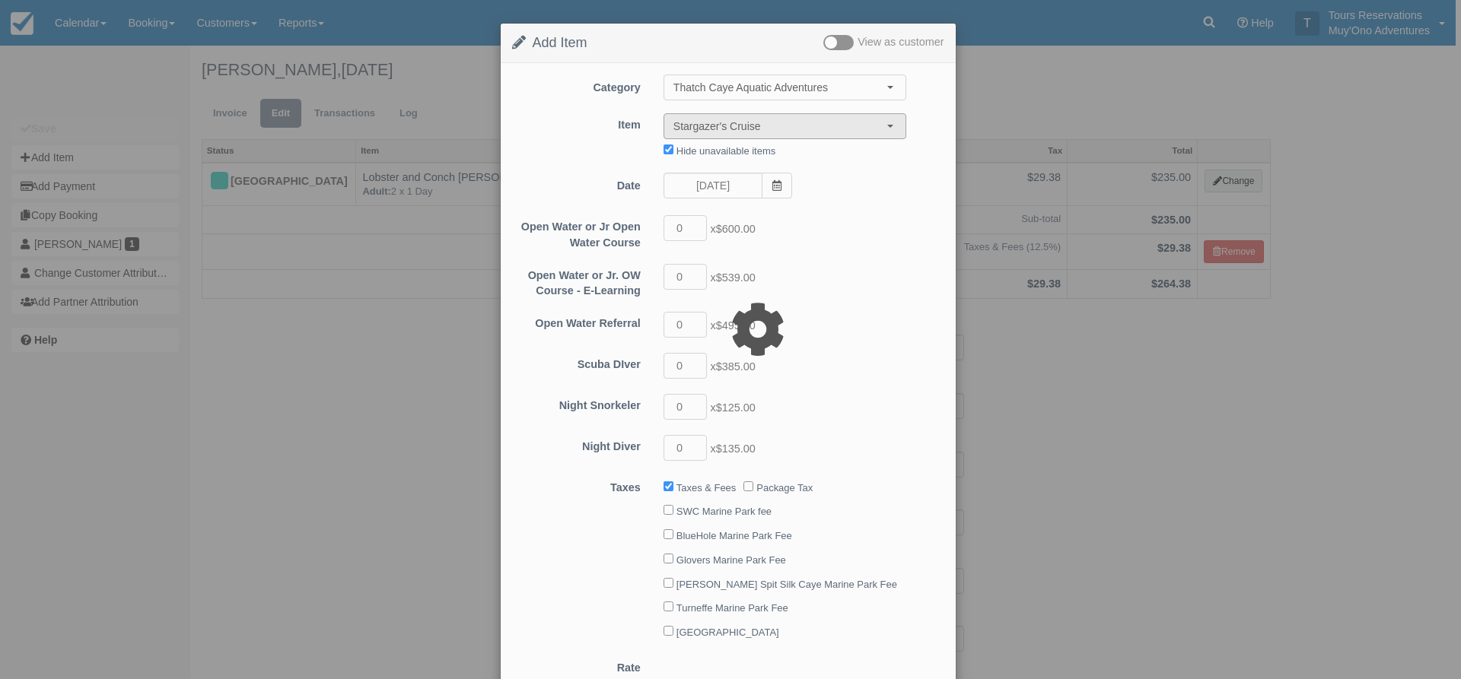
type input "270.00"
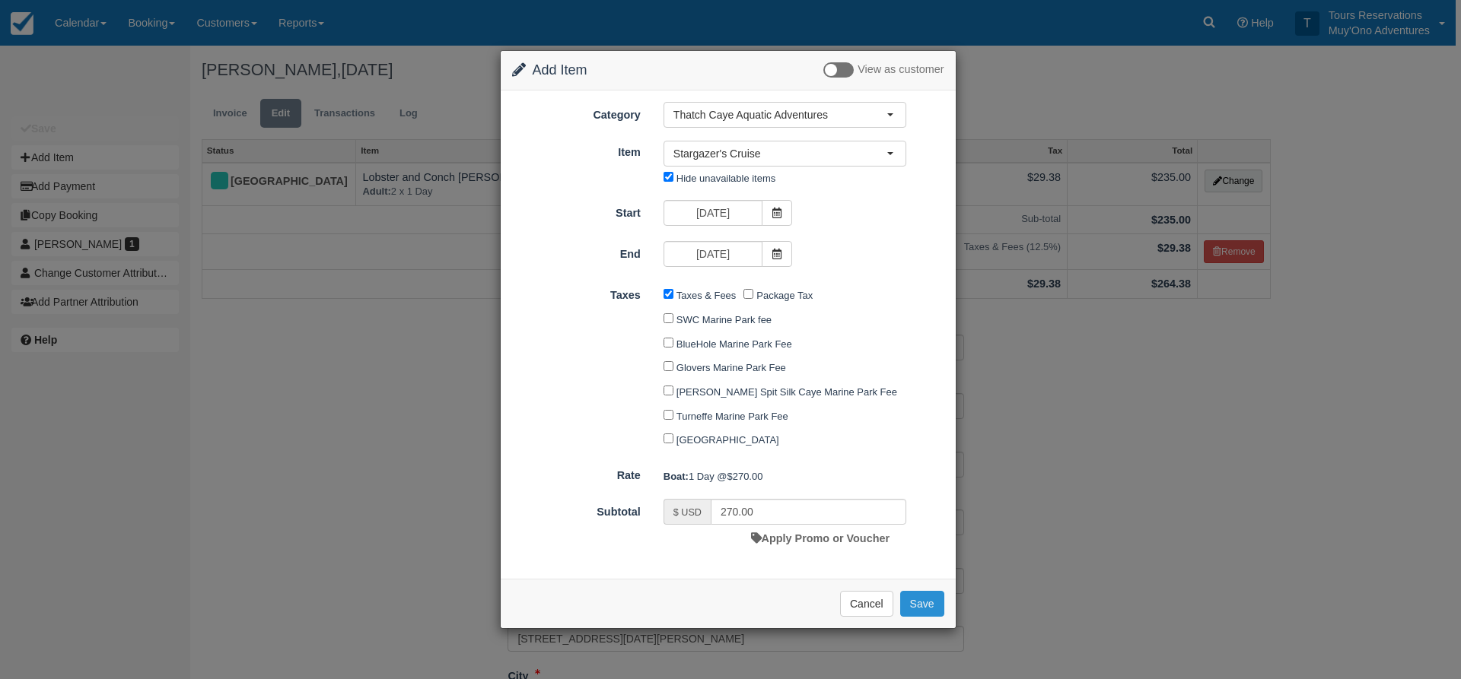
click at [910, 607] on button "Save" at bounding box center [922, 604] width 44 height 26
checkbox input "false"
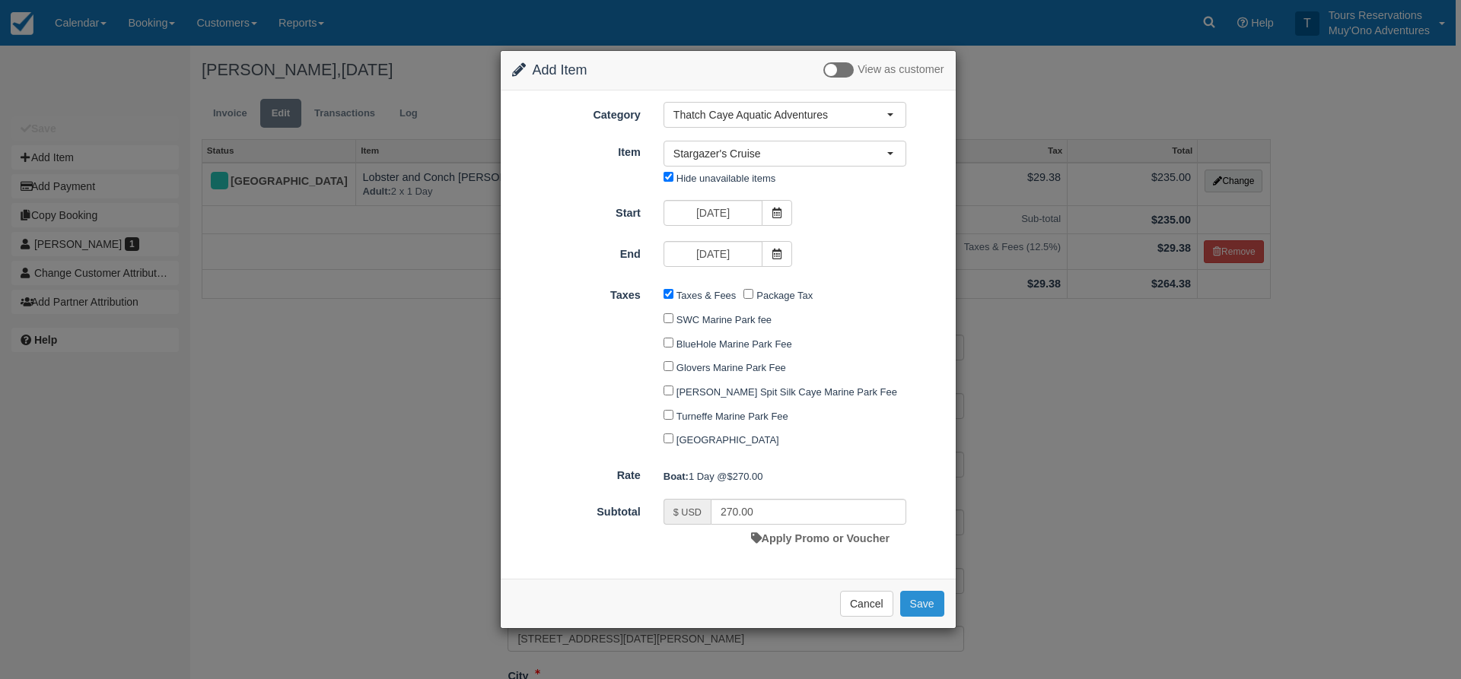
checkbox input "false"
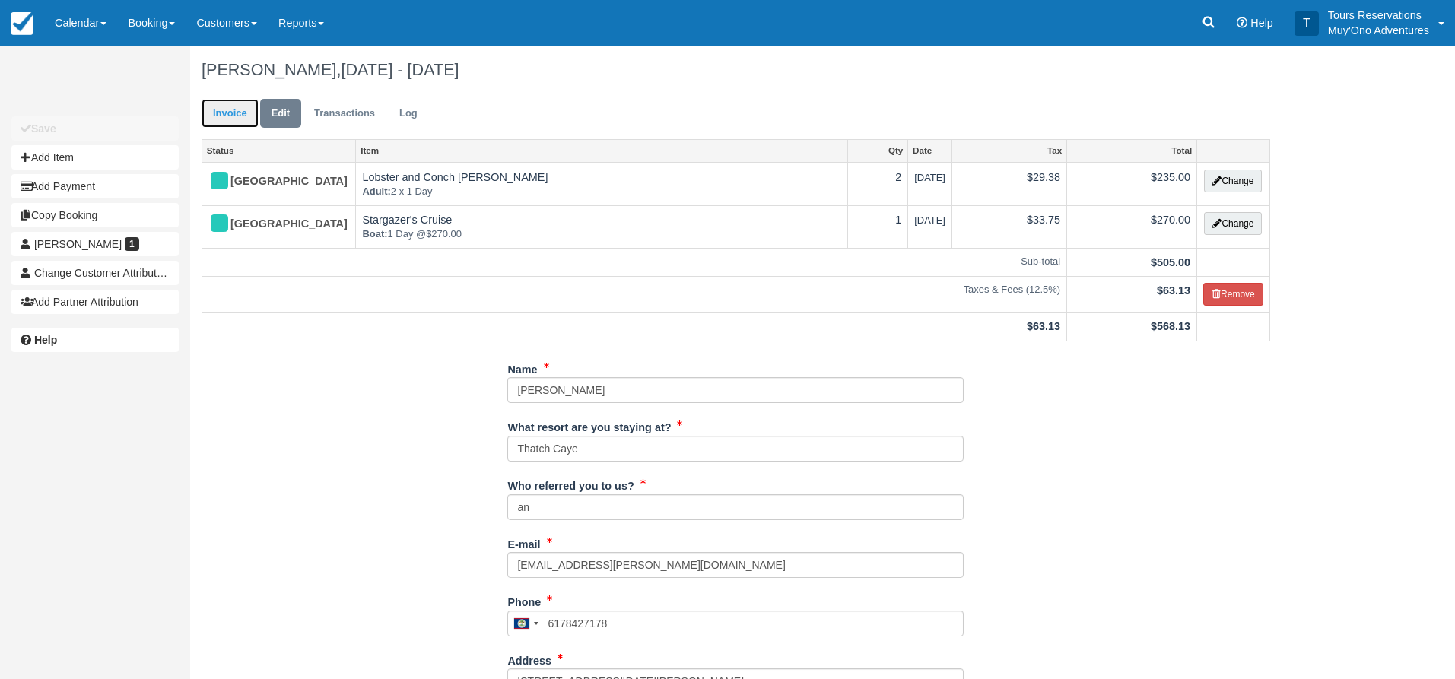
click at [235, 122] on link "Invoice" at bounding box center [230, 114] width 57 height 30
